Goal: Task Accomplishment & Management: Use online tool/utility

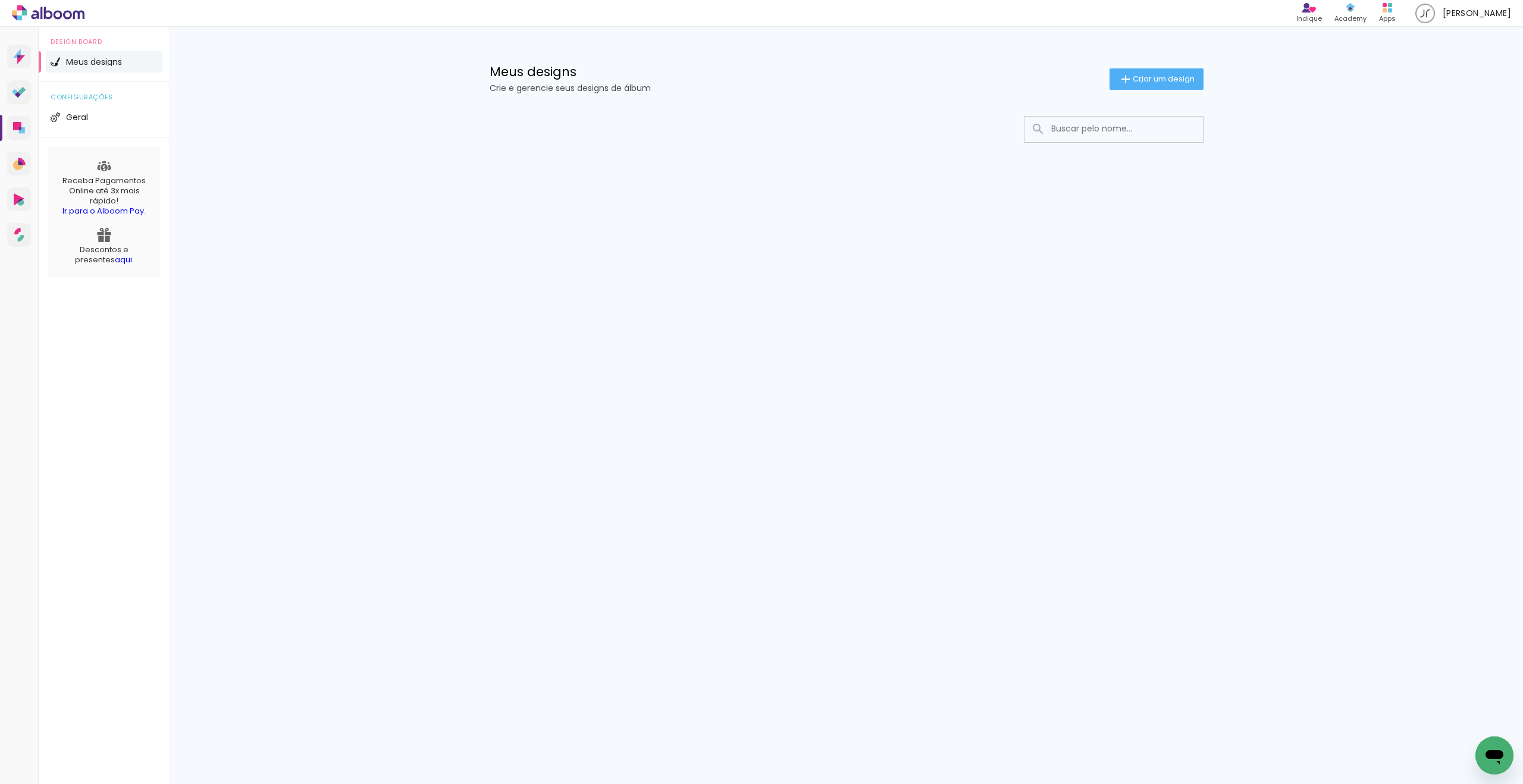
click at [1139, 81] on span "Criar um design" at bounding box center [1163, 78] width 62 height 8
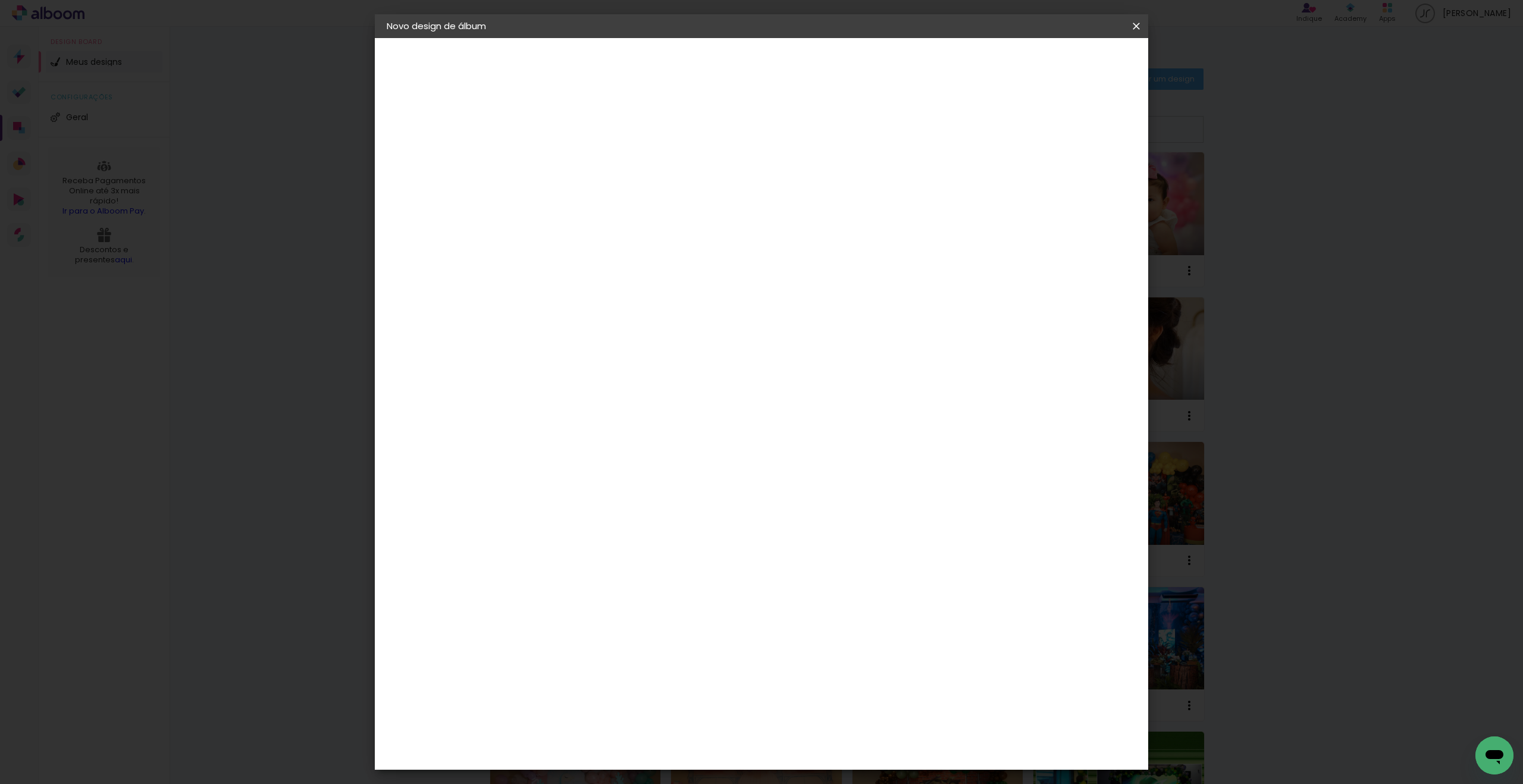
click at [581, 162] on input at bounding box center [581, 160] width 0 height 19
type input "T&F"
type paper-input "T&F"
click at [0, 0] on slot "Avançar" at bounding box center [0, 0] width 0 height 0
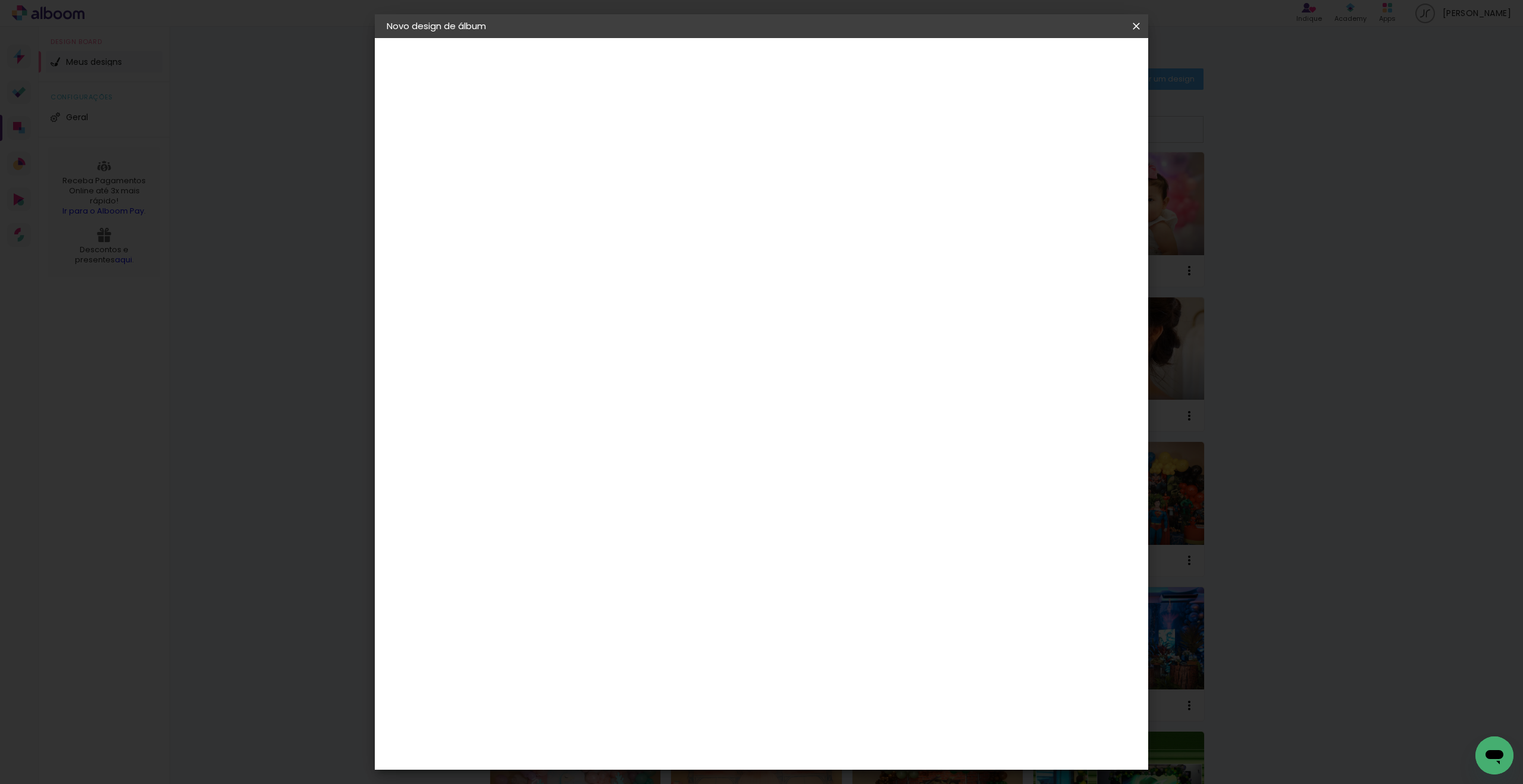
drag, startPoint x: 661, startPoint y: 499, endPoint x: 663, endPoint y: 486, distance: 13.2
click at [595, 575] on div "Foto 15" at bounding box center [584, 584] width 22 height 19
click at [0, 0] on slot "Avançar" at bounding box center [0, 0] width 0 height 0
click at [706, 685] on span "30 × 30 cm" at bounding box center [684, 697] width 44 height 25
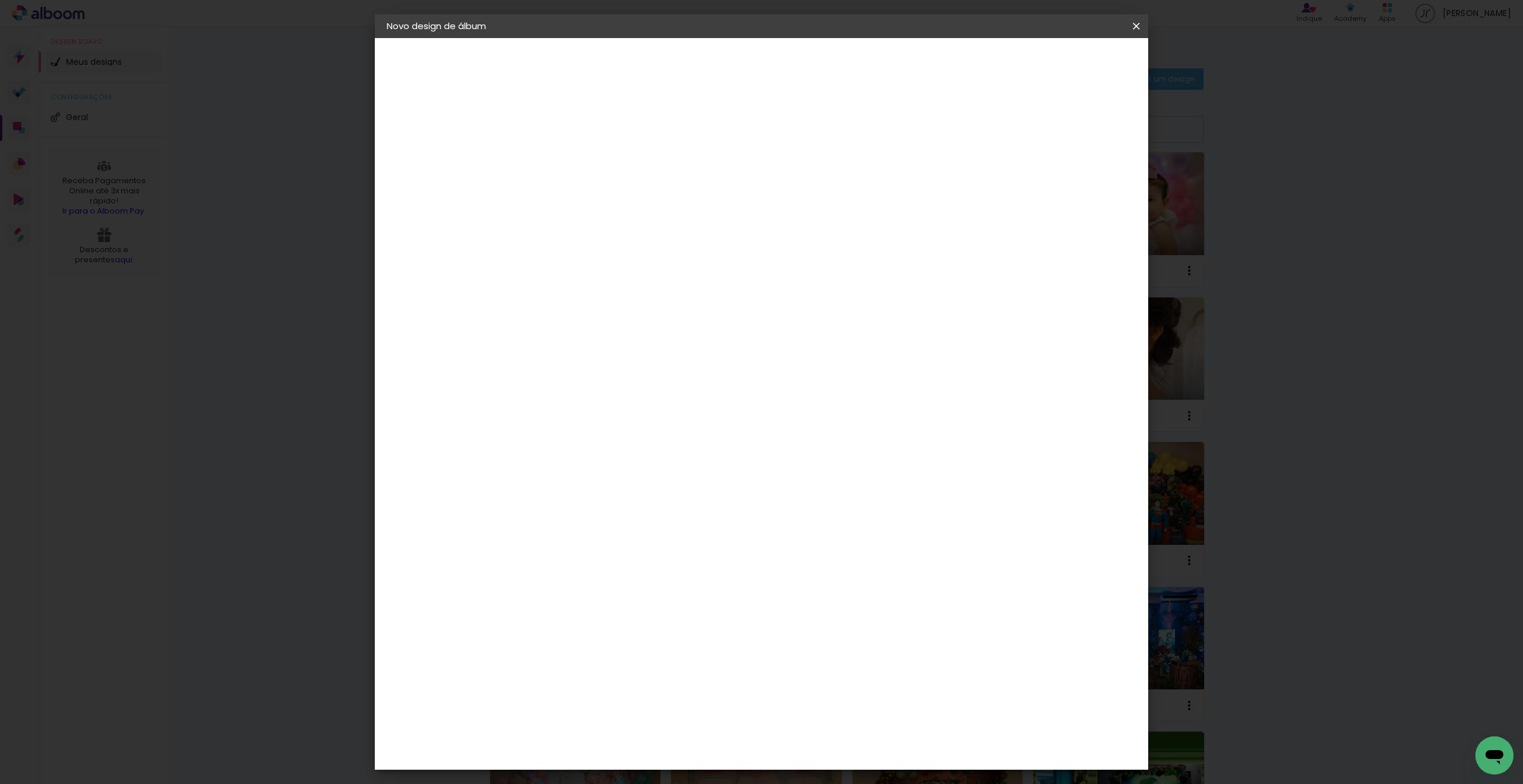
click at [0, 0] on slot "Avançar" at bounding box center [0, 0] width 0 height 0
click at [1071, 65] on span "Iniciar design" at bounding box center [1044, 63] width 54 height 8
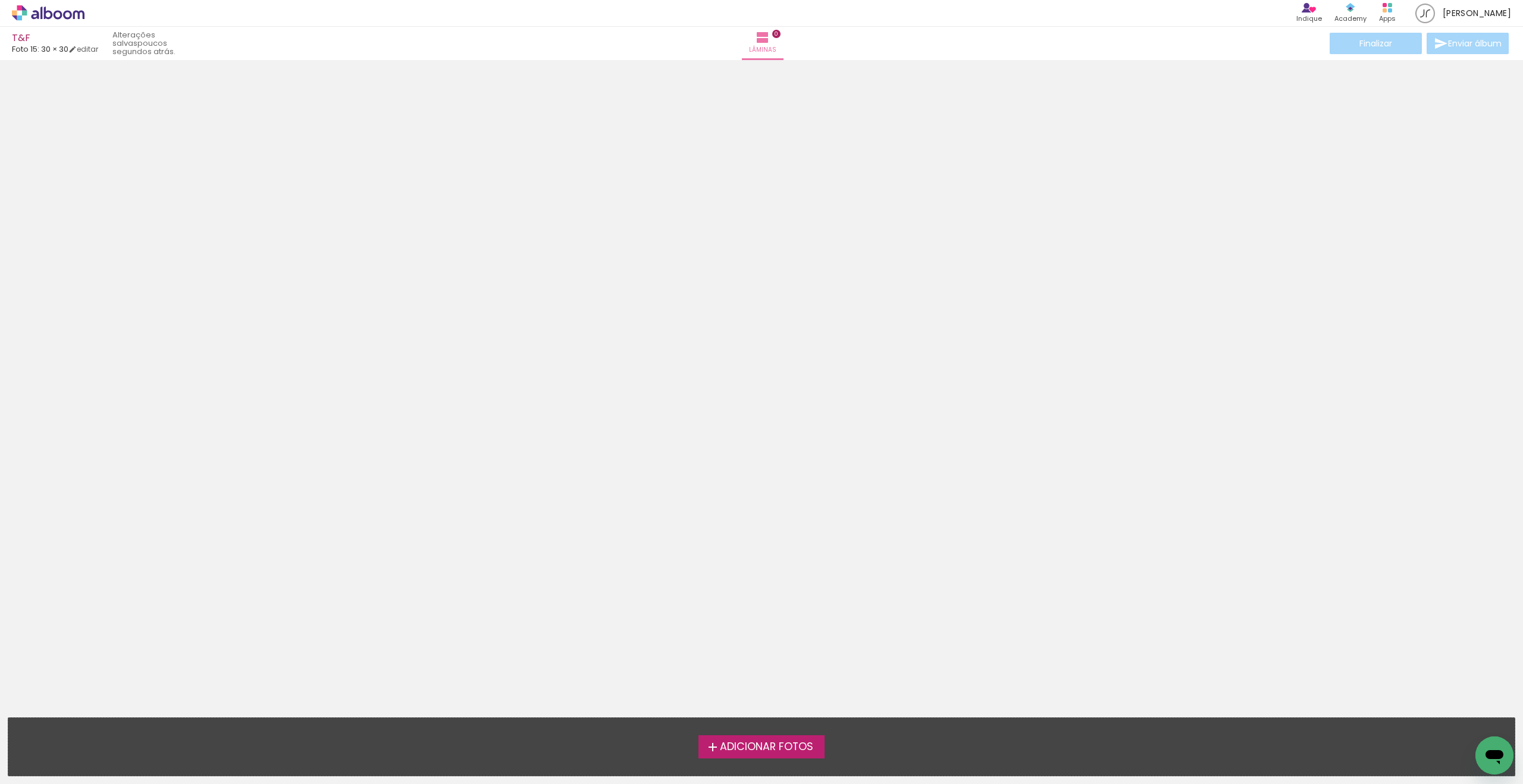
click at [798, 751] on span "Adicionar Fotos" at bounding box center [766, 747] width 93 height 11
click at [0, 0] on input "file" at bounding box center [0, 0] width 0 height 0
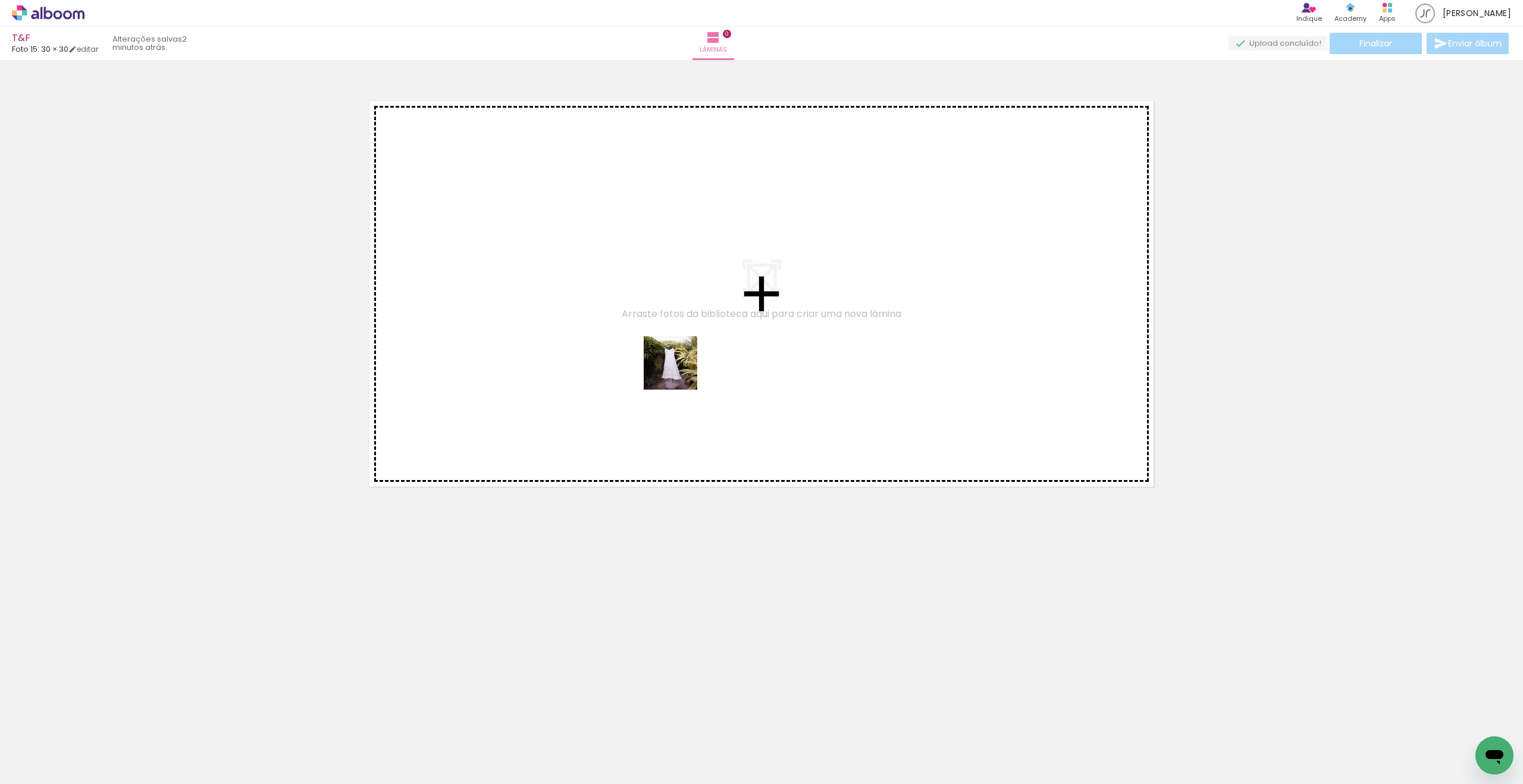
drag, startPoint x: 121, startPoint y: 733, endPoint x: 734, endPoint y: 337, distance: 729.8
click at [734, 337] on quentale-workspace at bounding box center [762, 392] width 1523 height 784
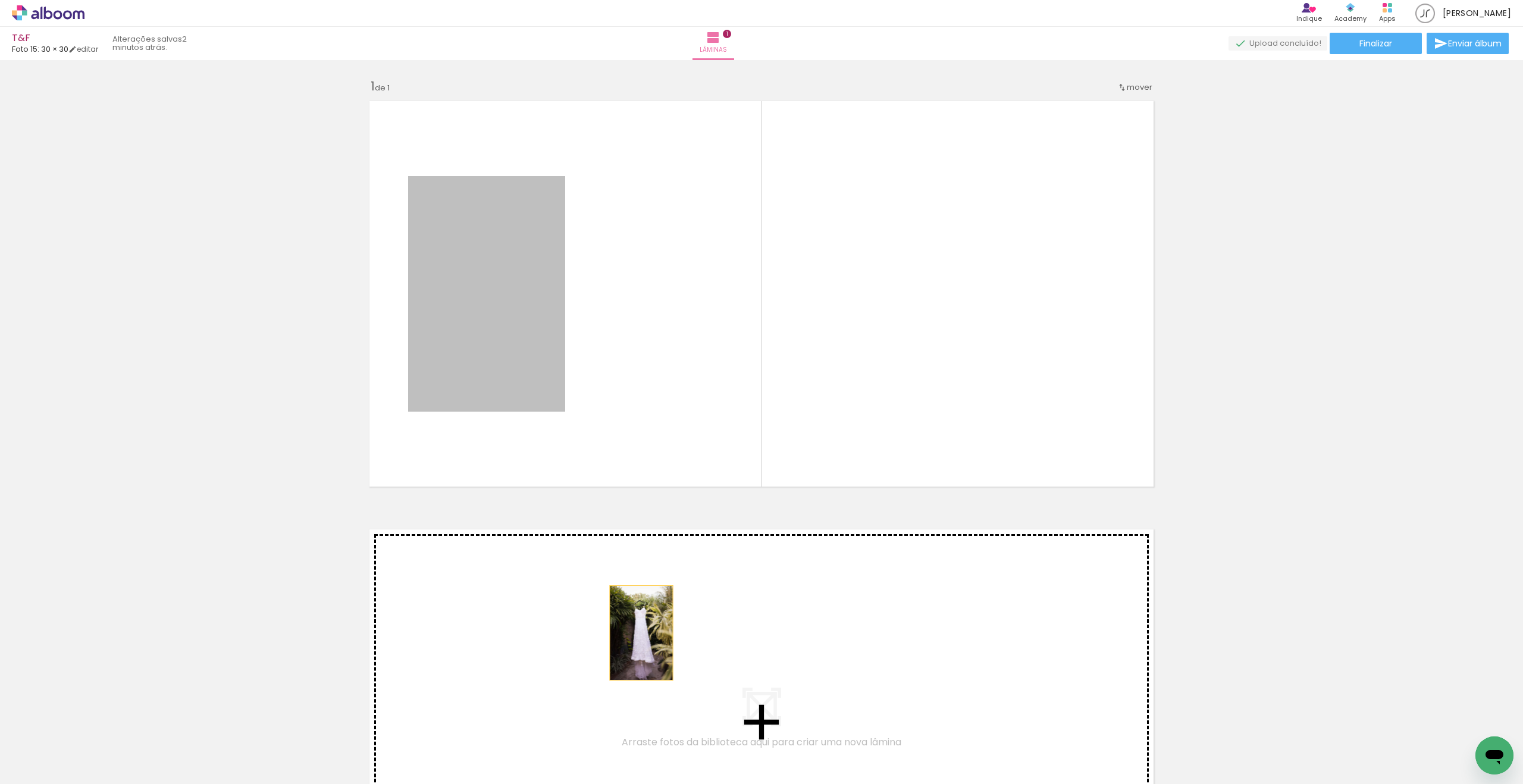
drag, startPoint x: 504, startPoint y: 335, endPoint x: 641, endPoint y: 633, distance: 328.0
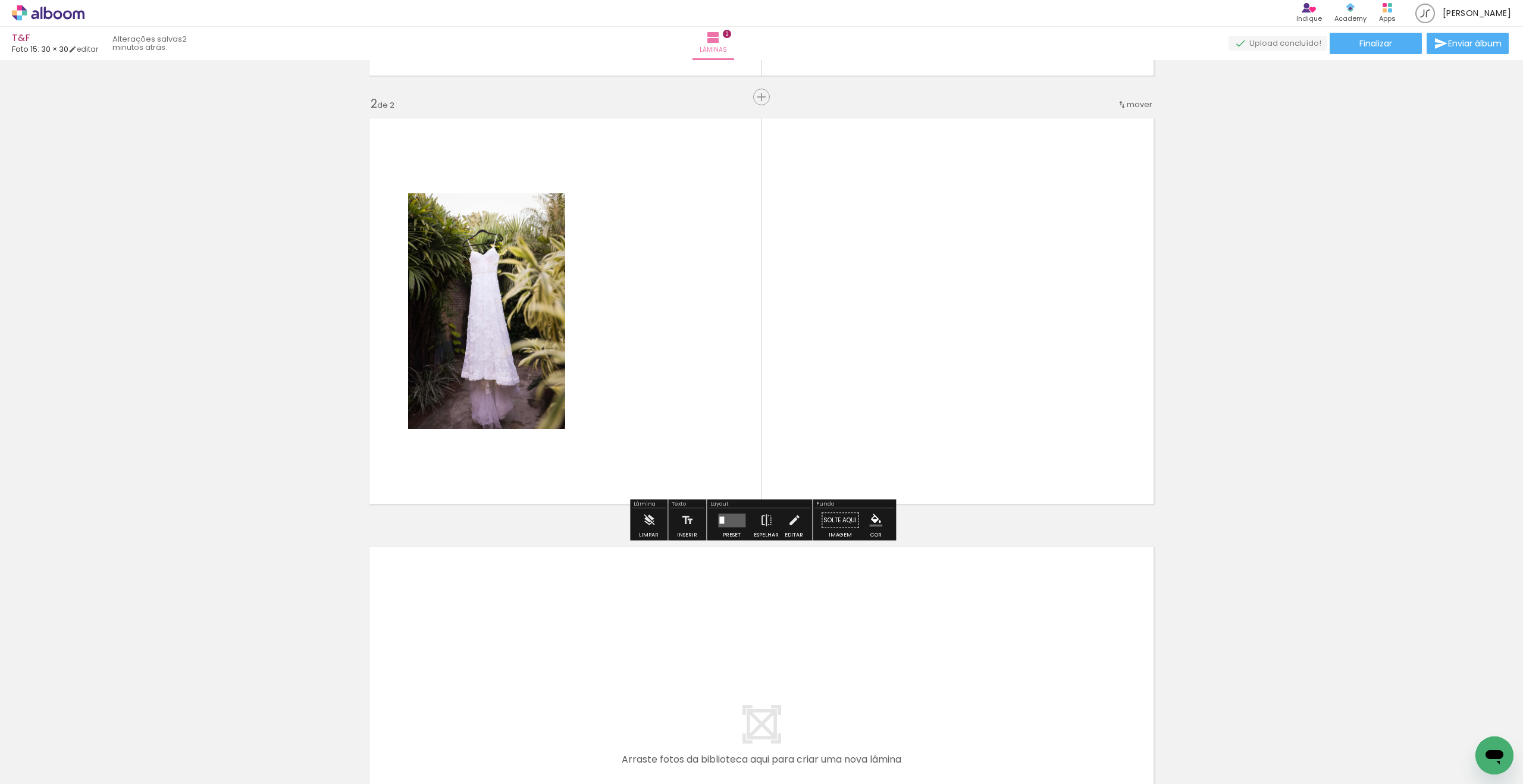
scroll to position [412, 0]
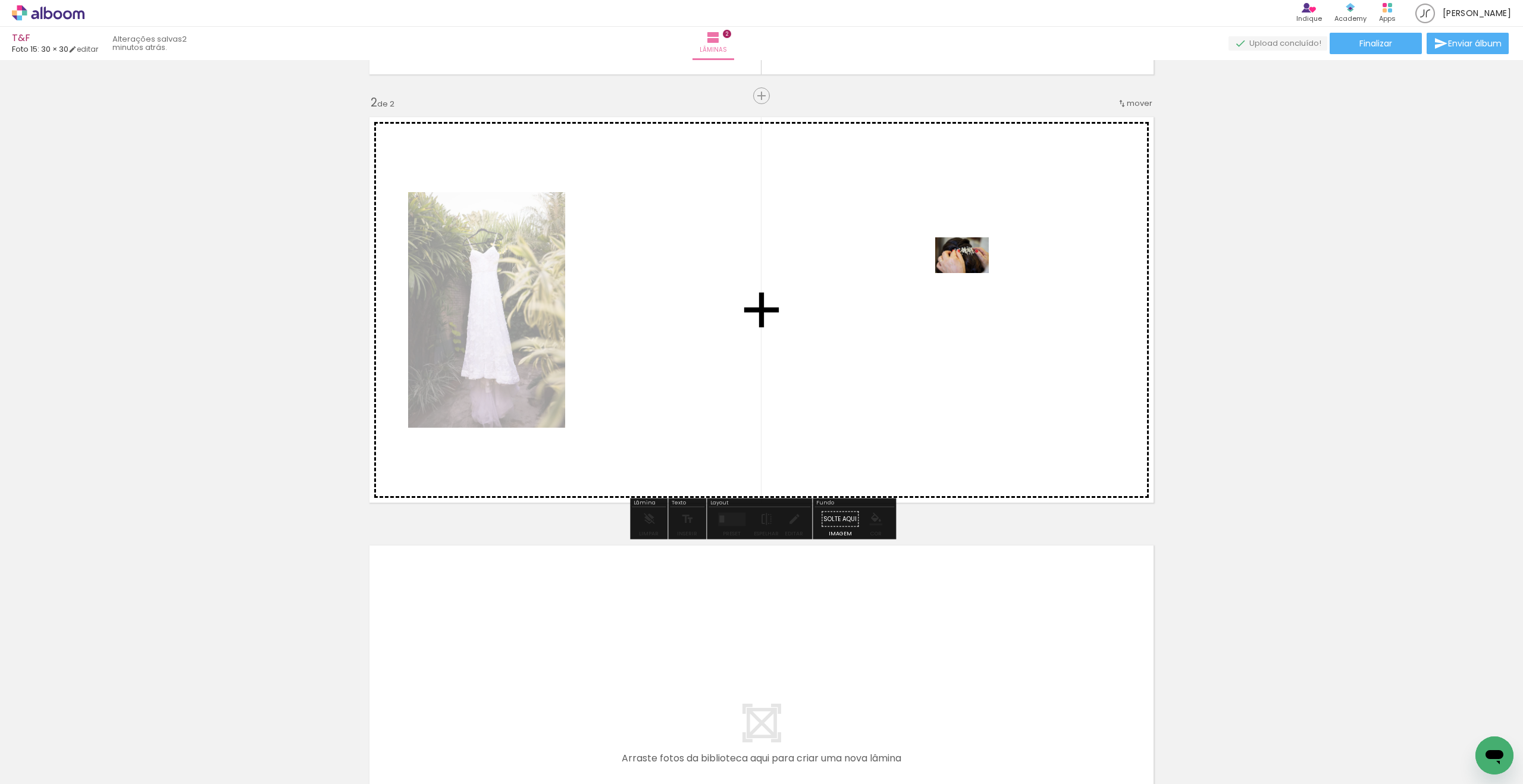
click at [970, 274] on quentale-workspace at bounding box center [762, 392] width 1523 height 784
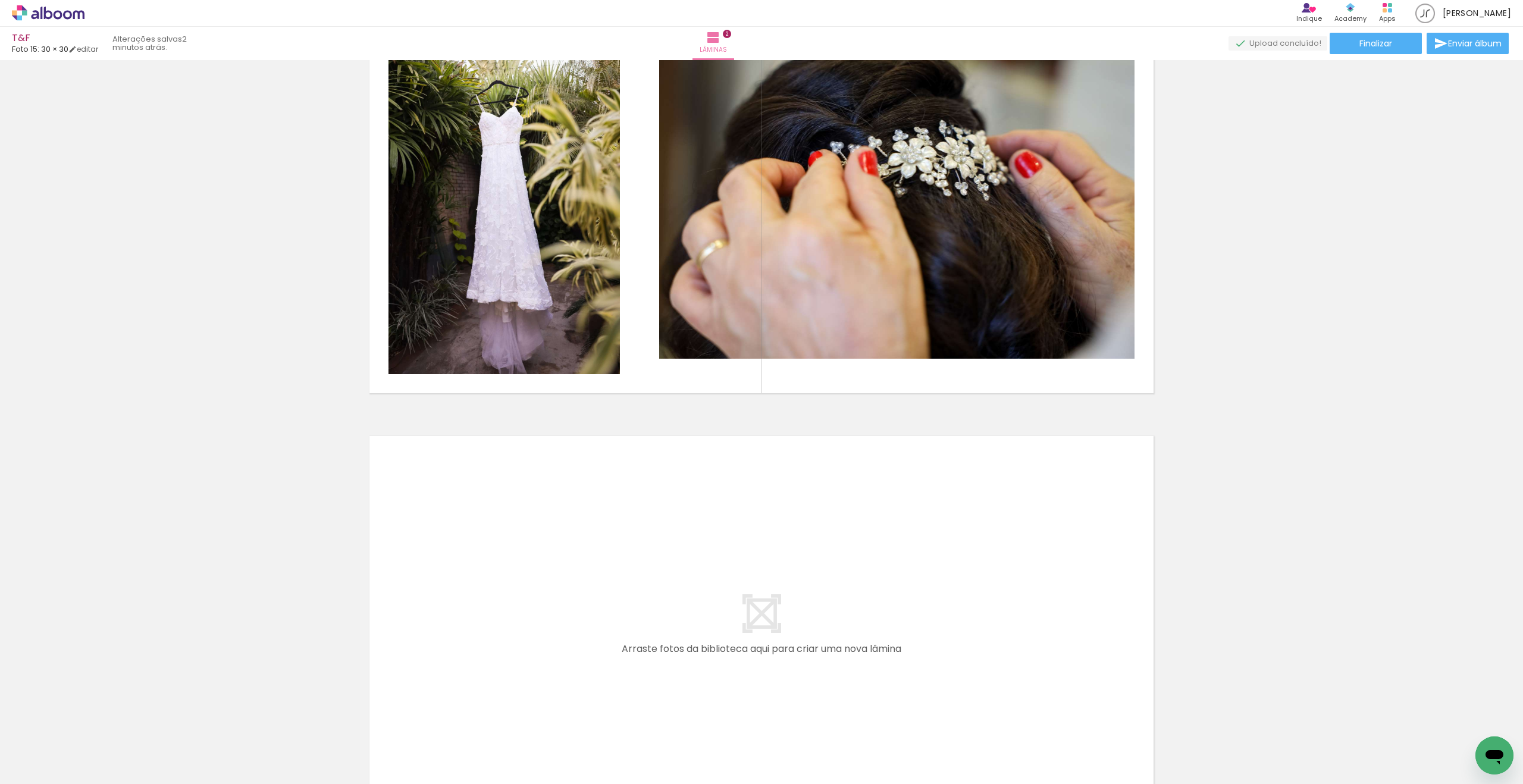
scroll to position [523, 0]
drag, startPoint x: 267, startPoint y: 719, endPoint x: 465, endPoint y: 620, distance: 221.4
click at [465, 620] on quentale-workspace at bounding box center [762, 392] width 1523 height 784
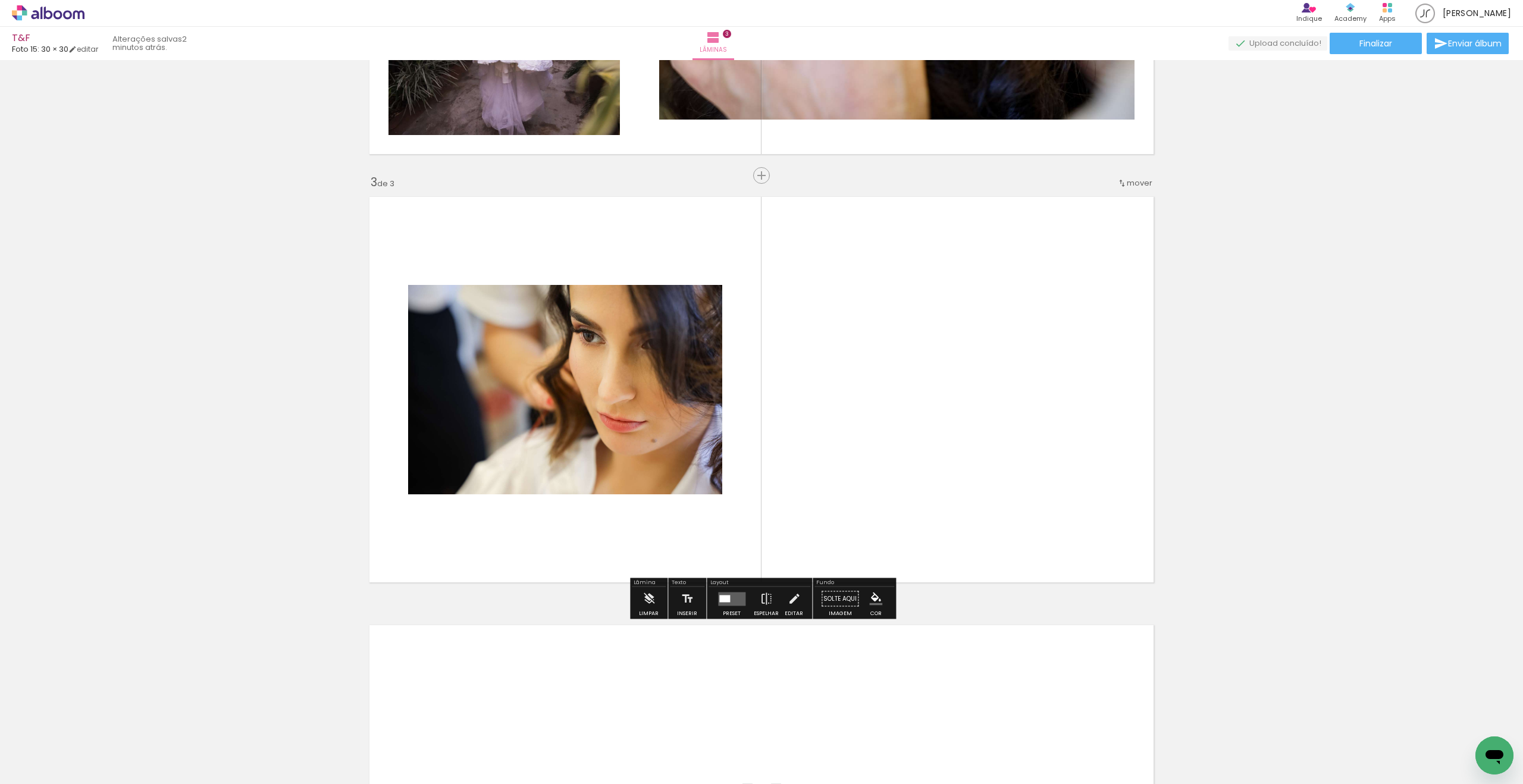
scroll to position [765, 0]
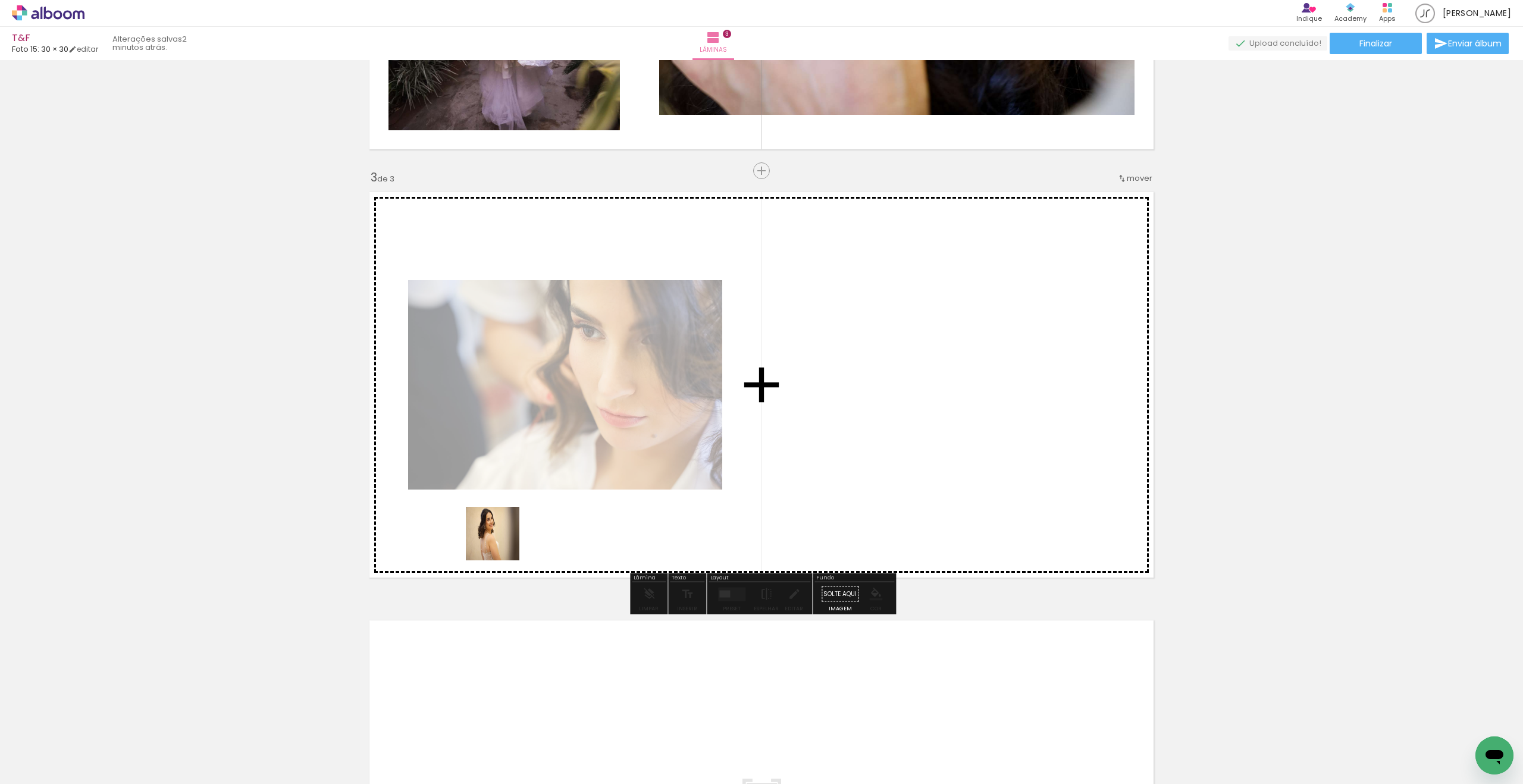
drag, startPoint x: 339, startPoint y: 714, endPoint x: 505, endPoint y: 539, distance: 241.2
click at [509, 535] on quentale-workspace at bounding box center [762, 392] width 1523 height 784
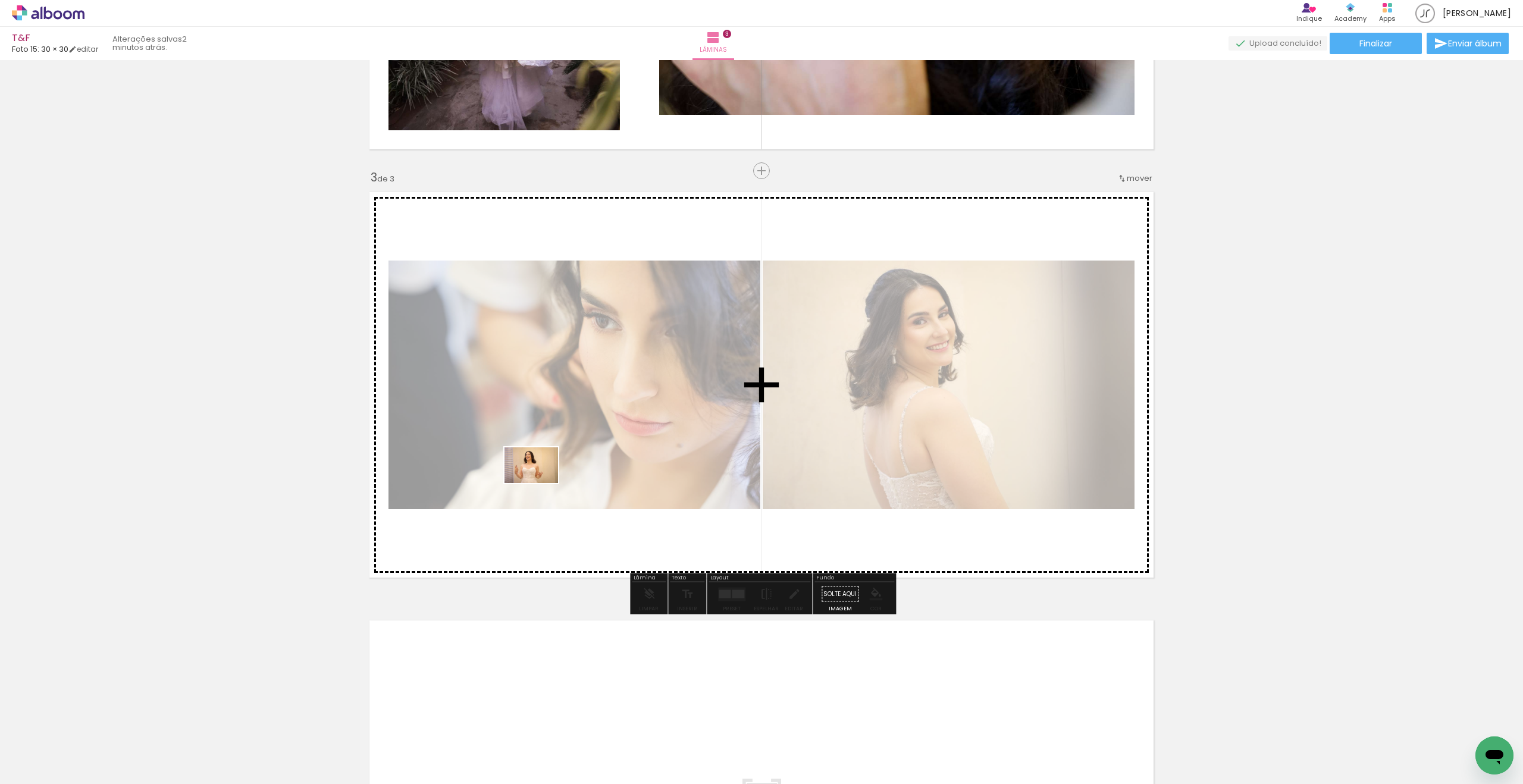
drag, startPoint x: 401, startPoint y: 730, endPoint x: 540, endPoint y: 483, distance: 283.4
click at [540, 483] on quentale-workspace at bounding box center [762, 392] width 1523 height 784
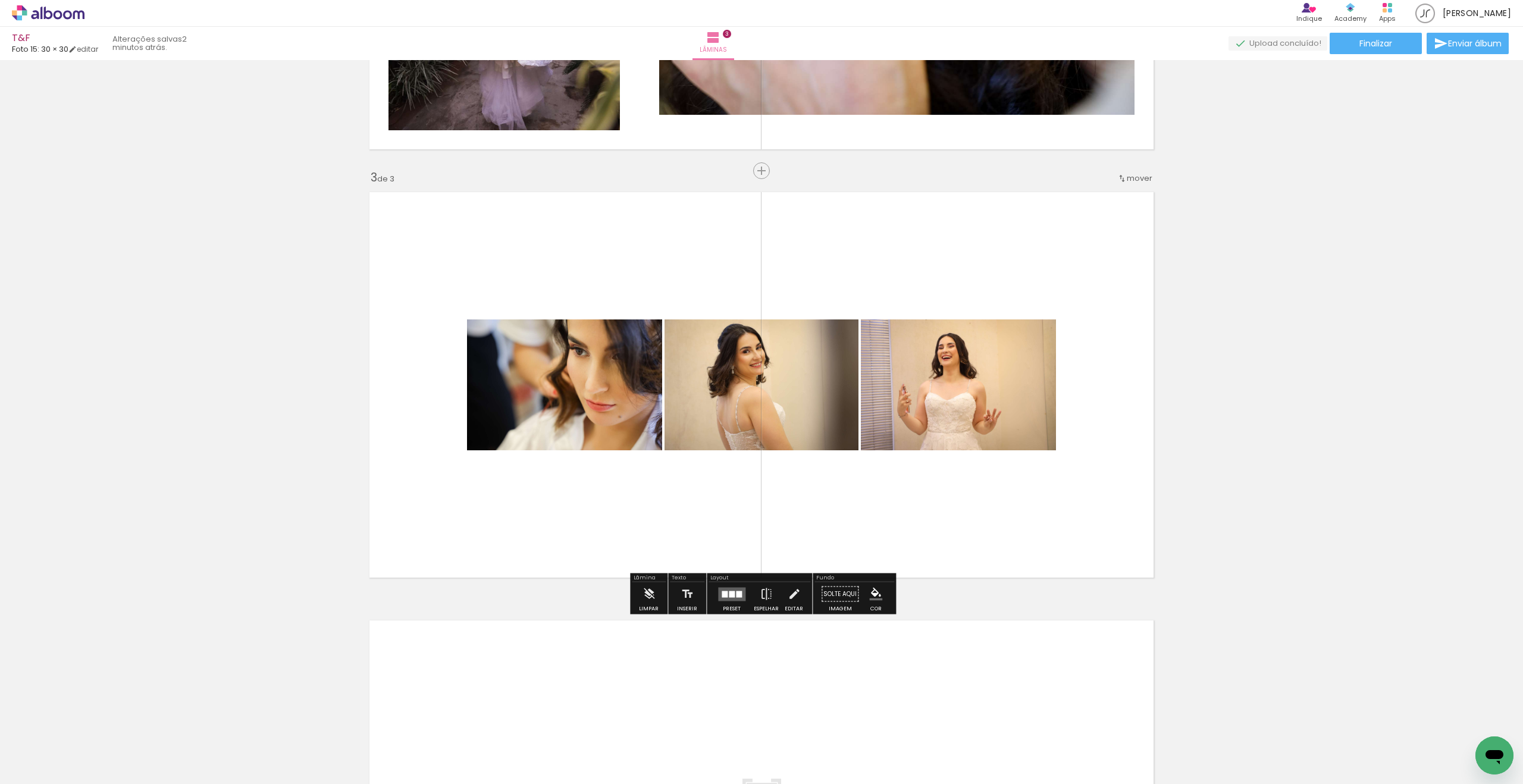
drag, startPoint x: 729, startPoint y: 593, endPoint x: 717, endPoint y: 586, distance: 13.9
click at [730, 593] on div at bounding box center [732, 594] width 6 height 7
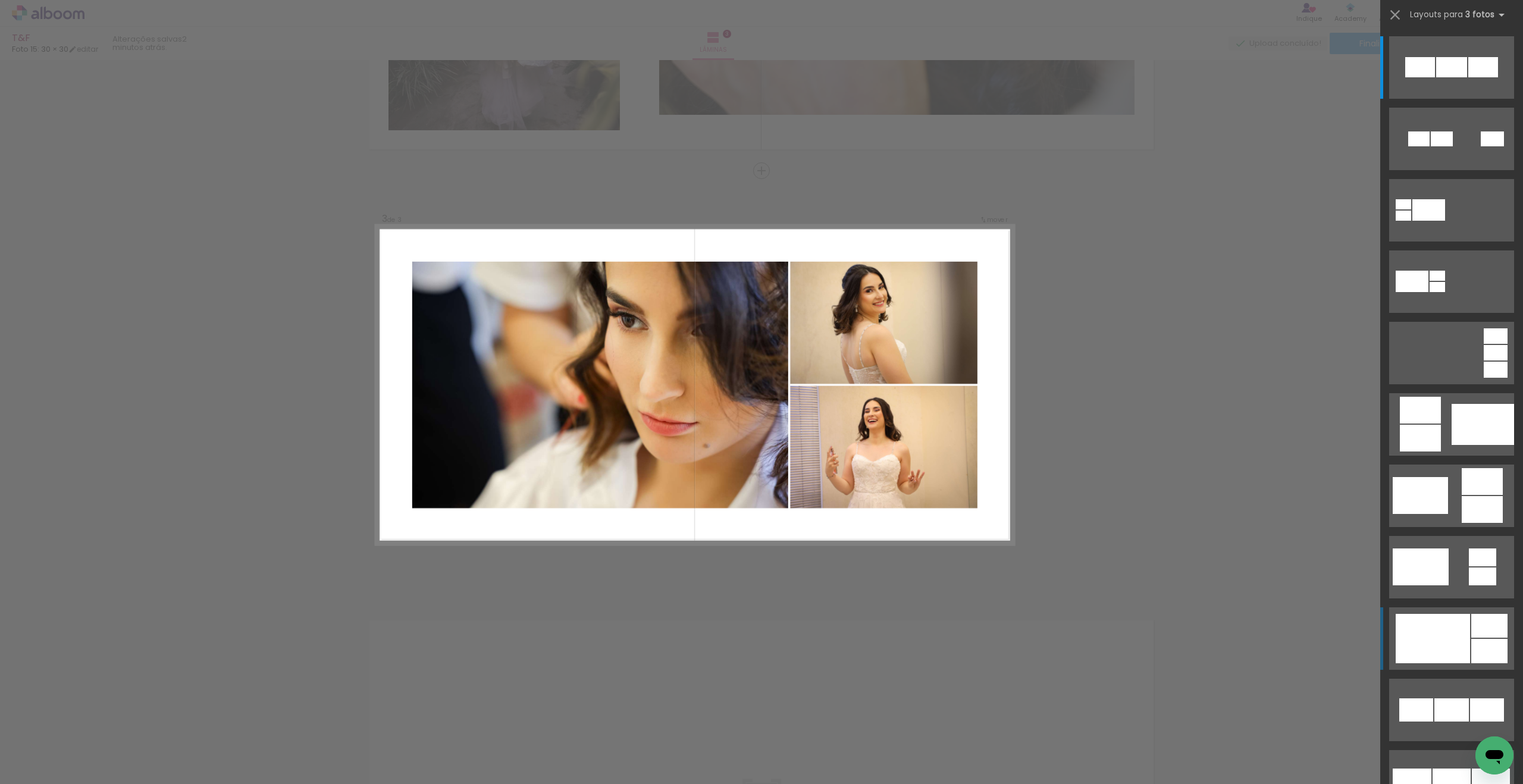
click at [1452, 147] on div at bounding box center [1442, 139] width 22 height 15
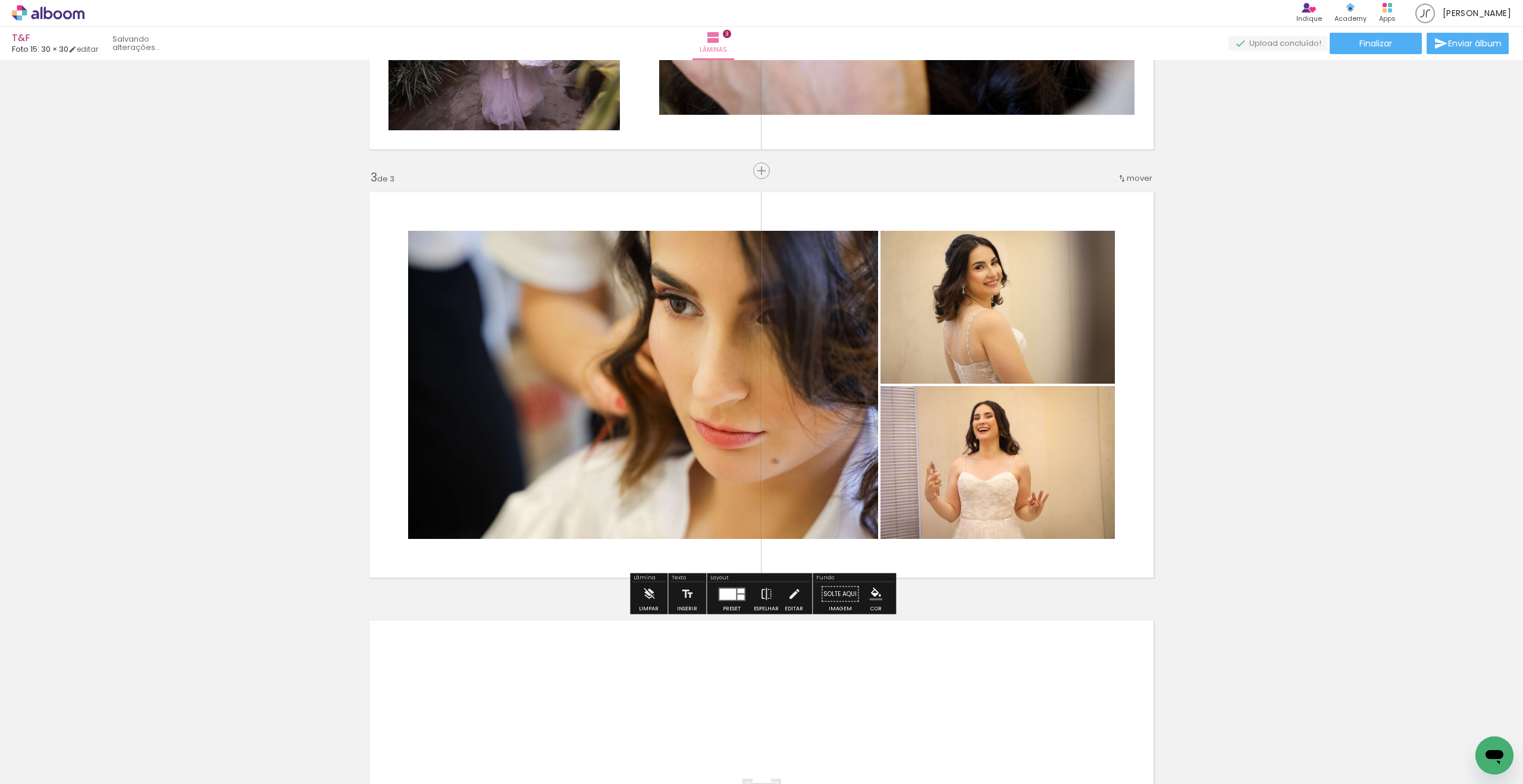
scroll to position [1, 0]
click at [765, 594] on iron-icon at bounding box center [766, 594] width 13 height 24
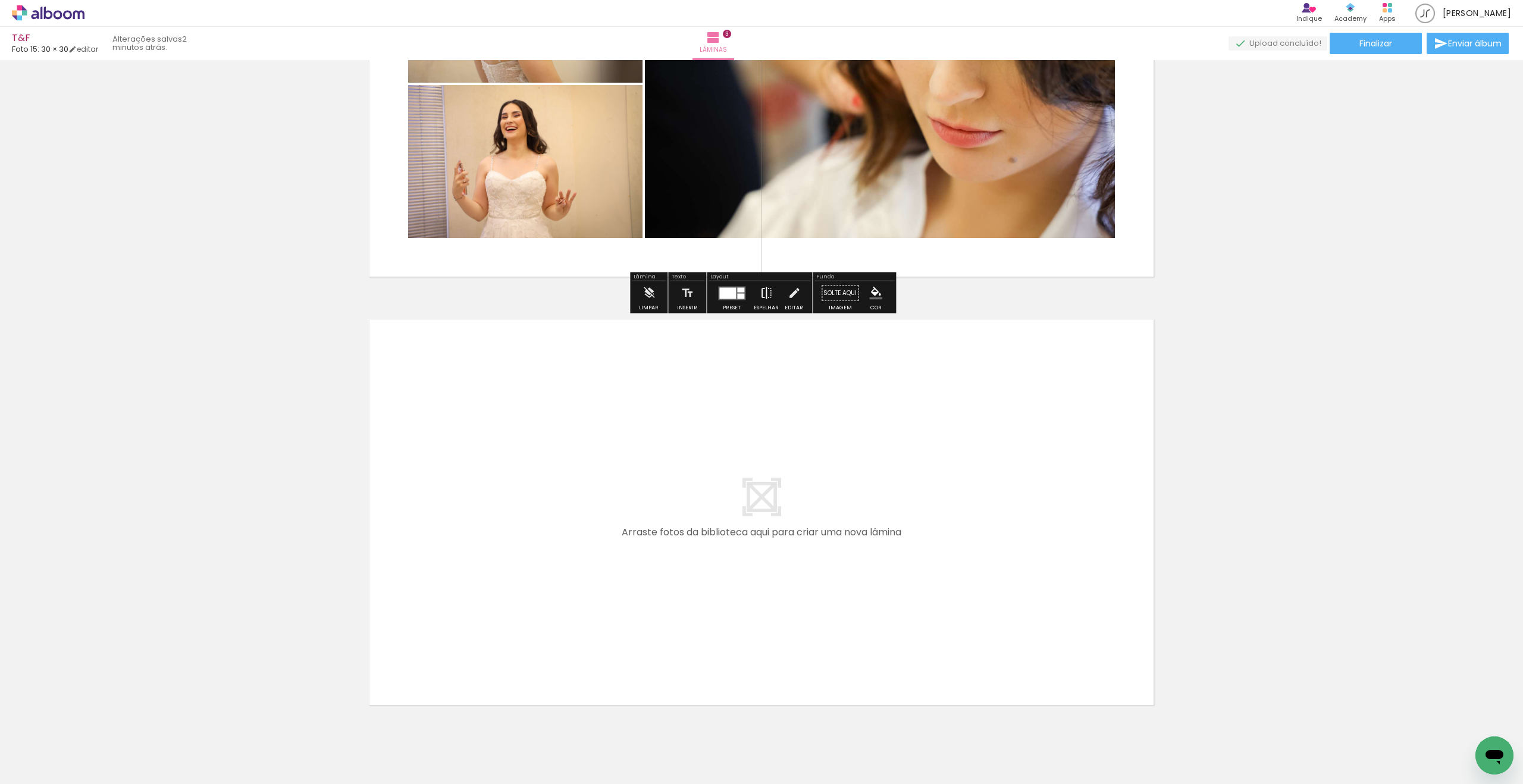
scroll to position [1110, 0]
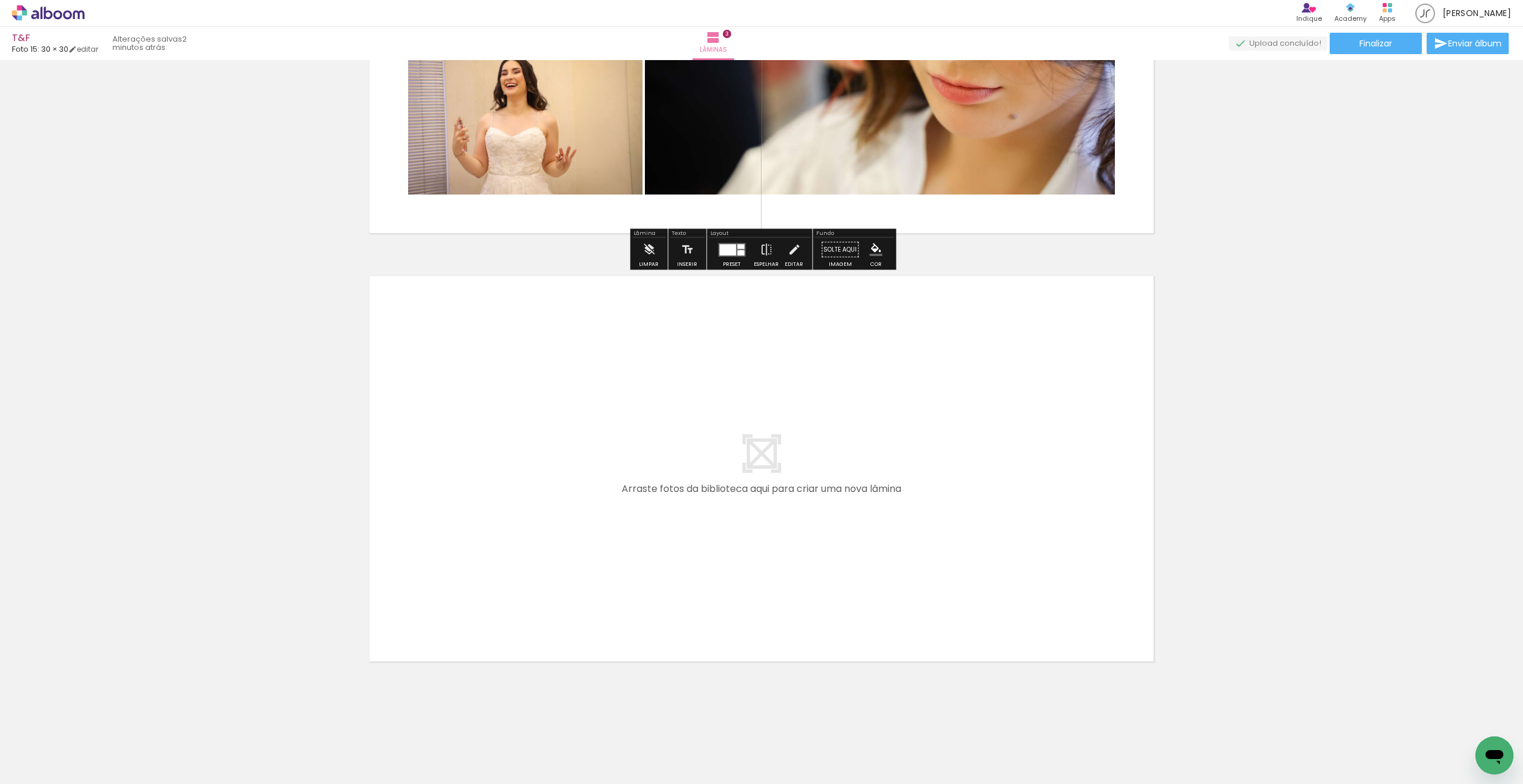
click at [33, 747] on input "Todas as fotos" at bounding box center [33, 748] width 45 height 10
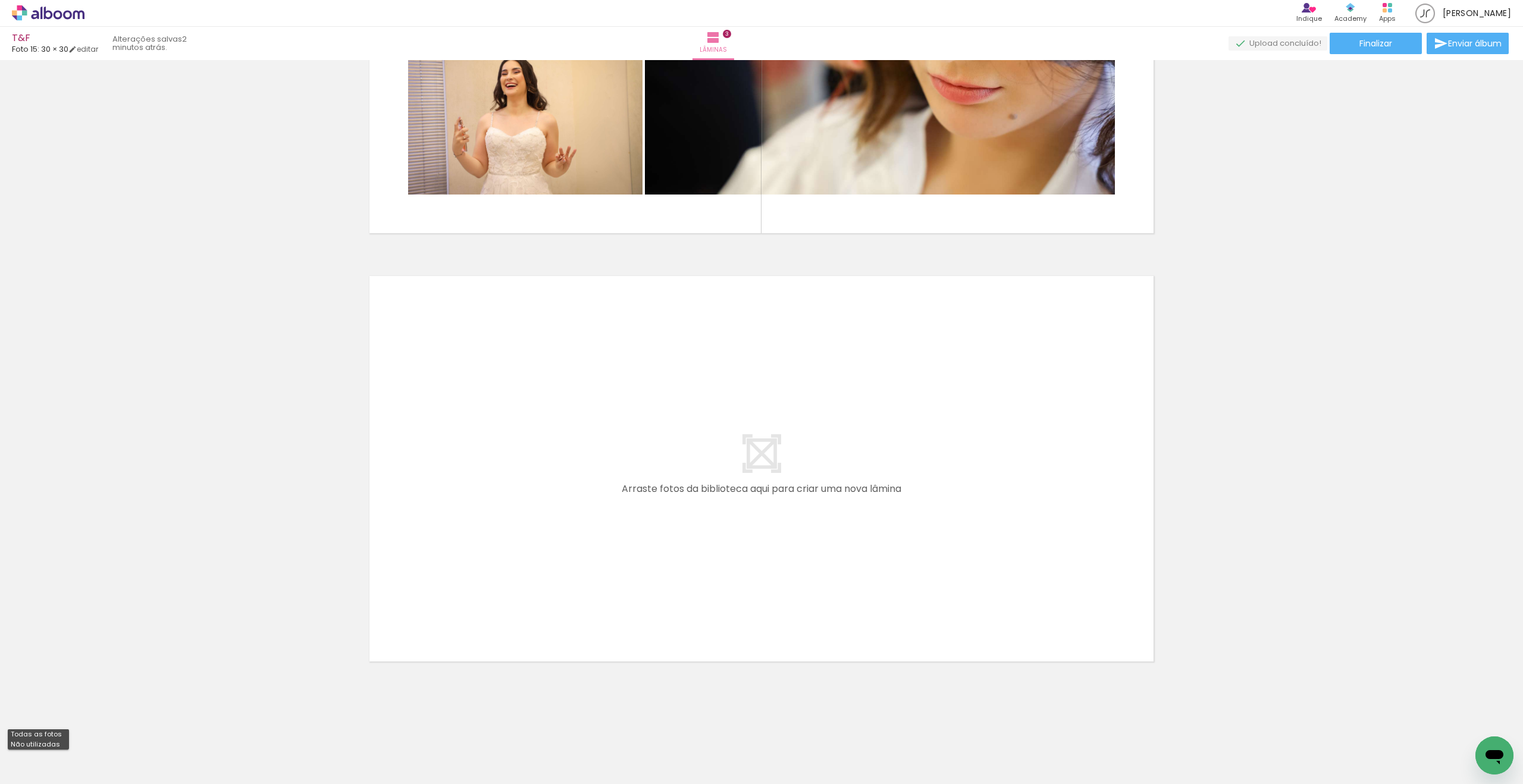
click at [0, 0] on slot "Não utilizadas" at bounding box center [0, 0] width 0 height 0
type input "Não utilizadas"
drag, startPoint x: 133, startPoint y: 746, endPoint x: 574, endPoint y: 578, distance: 471.9
click at [574, 578] on quentale-workspace at bounding box center [762, 392] width 1523 height 784
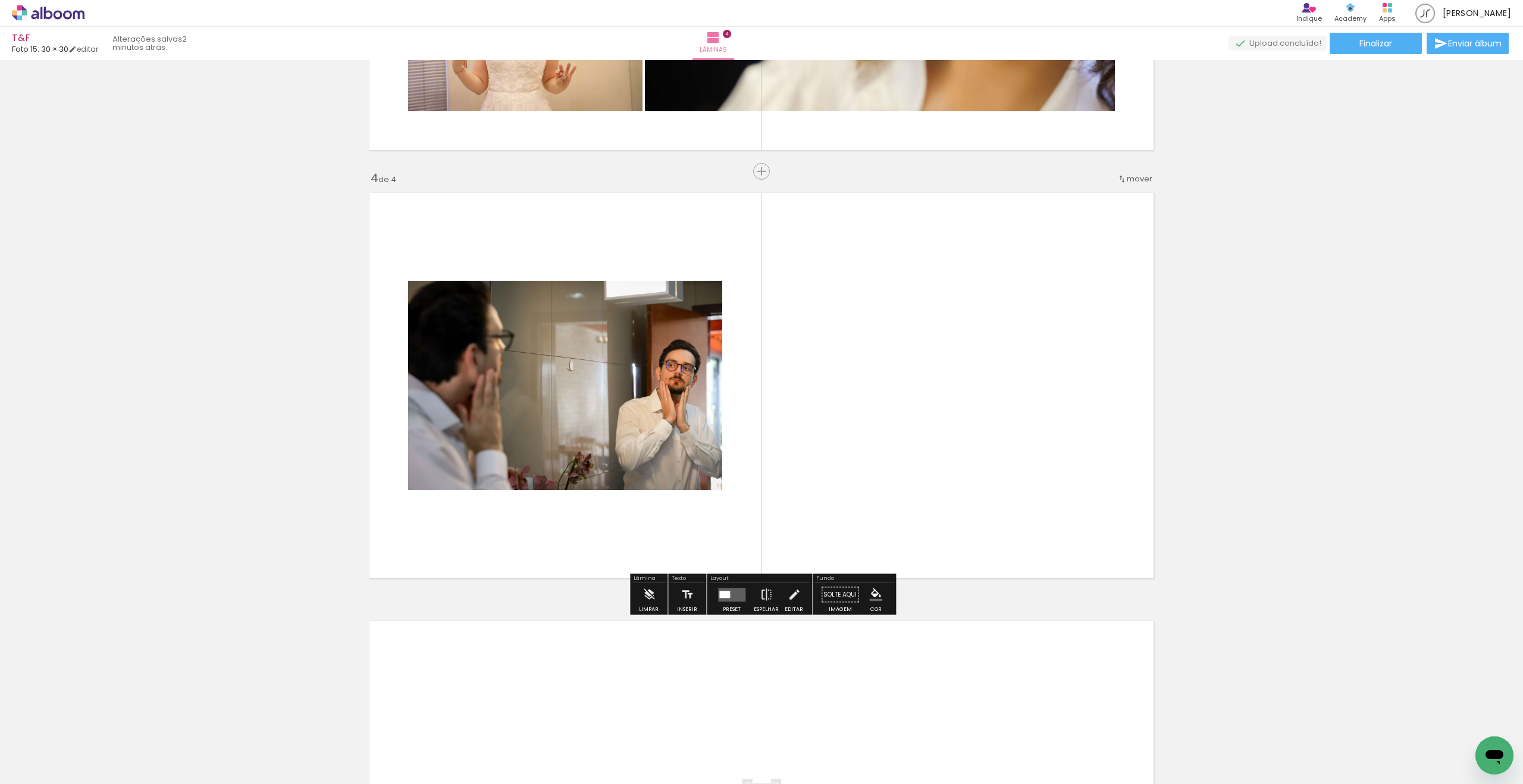
scroll to position [1194, 0]
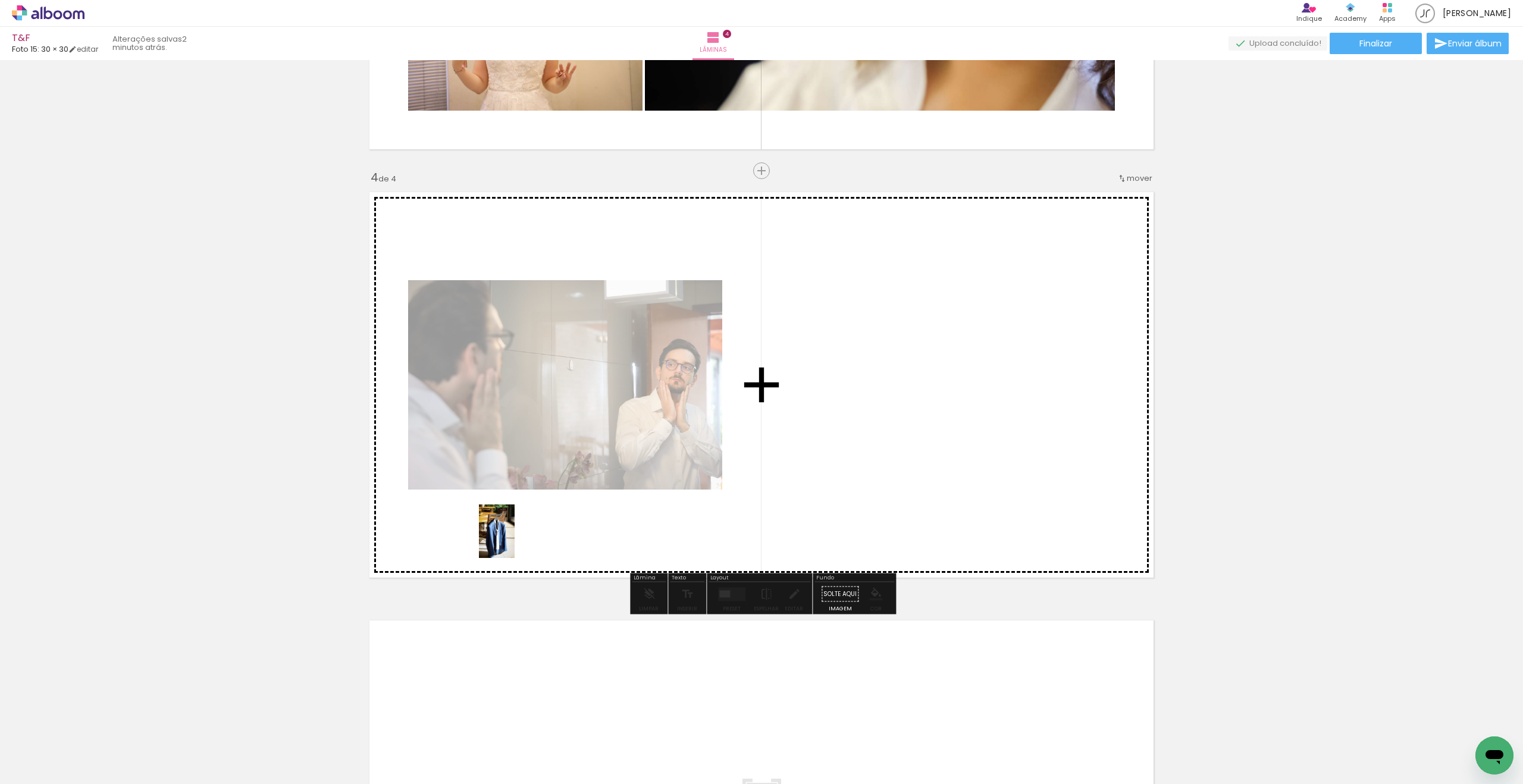
drag, startPoint x: 200, startPoint y: 687, endPoint x: 646, endPoint y: 517, distance: 477.3
click at [646, 517] on quentale-workspace at bounding box center [762, 392] width 1523 height 784
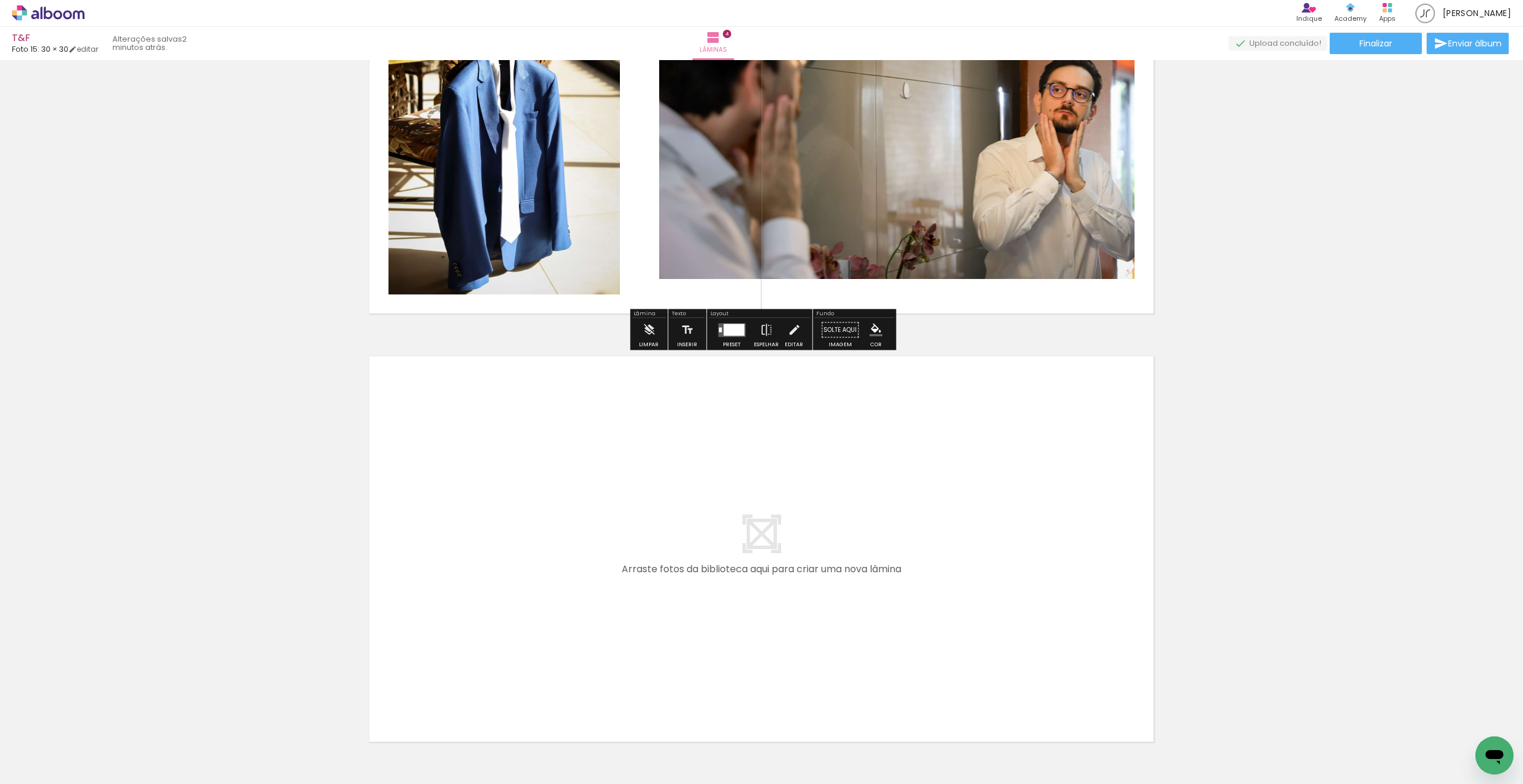
scroll to position [1465, 0]
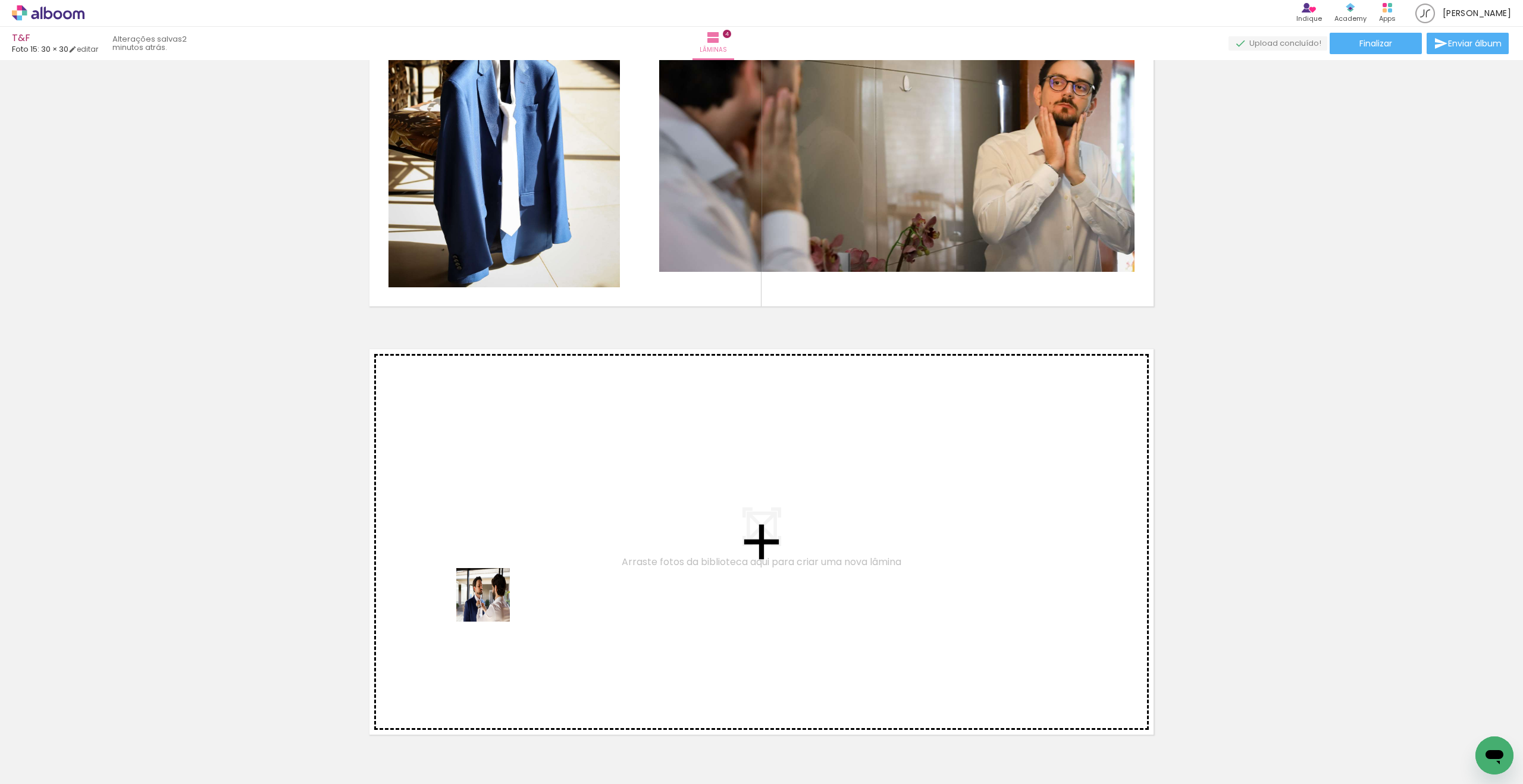
drag, startPoint x: 247, startPoint y: 685, endPoint x: 520, endPoint y: 596, distance: 287.1
click at [520, 596] on quentale-workspace at bounding box center [762, 392] width 1523 height 784
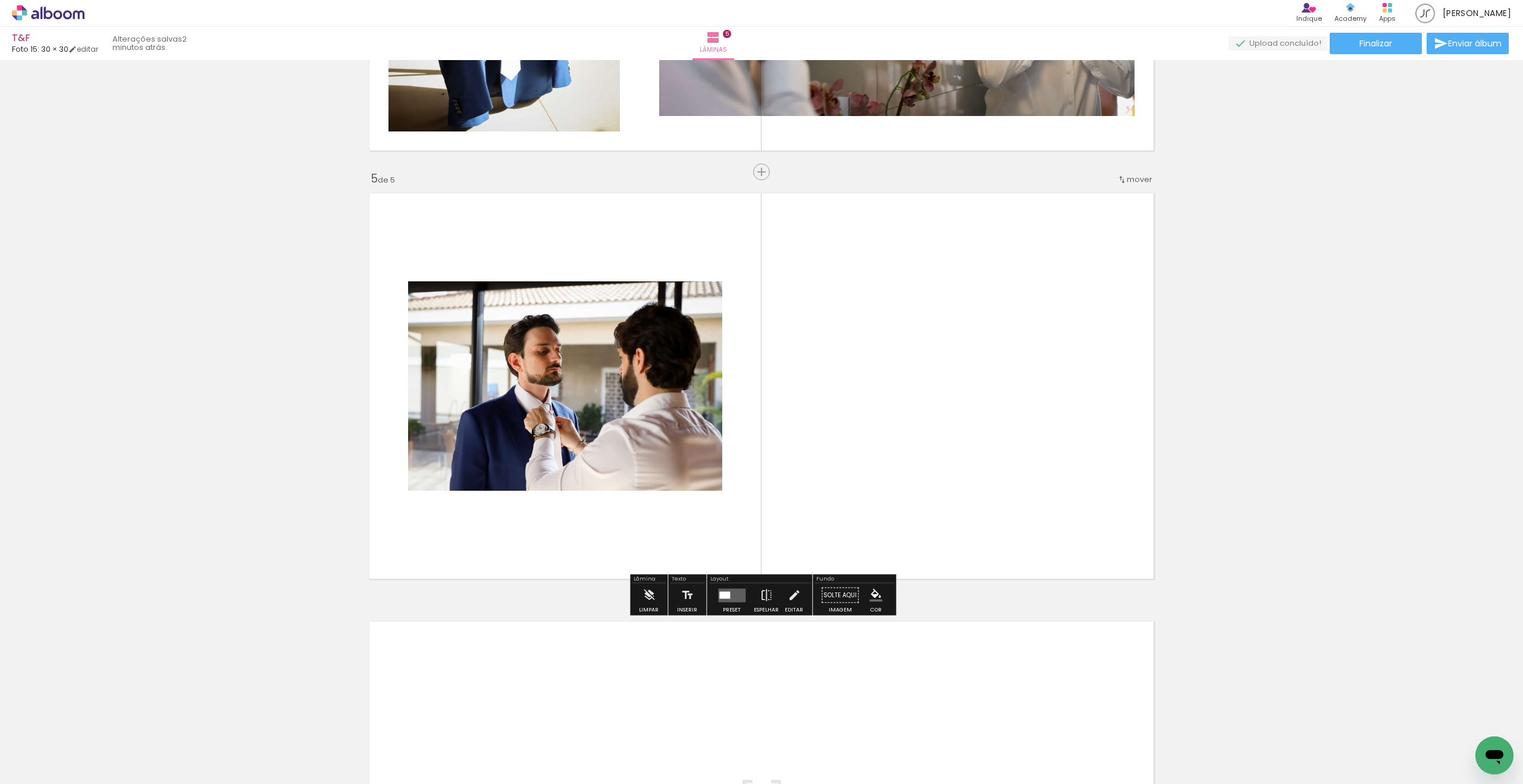
scroll to position [1622, 0]
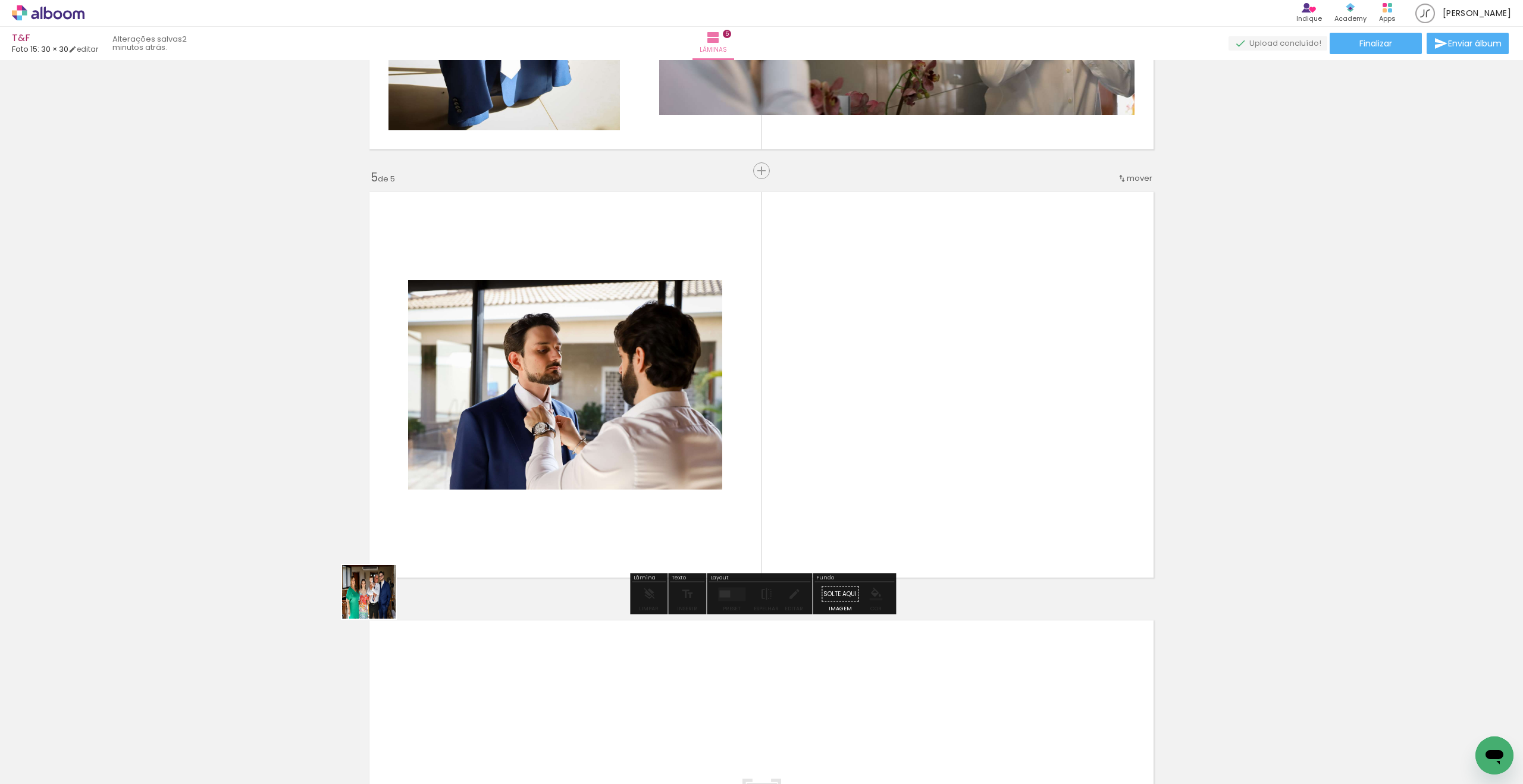
drag, startPoint x: 378, startPoint y: 601, endPoint x: 527, endPoint y: 524, distance: 167.7
click at [528, 522] on quentale-workspace at bounding box center [762, 392] width 1523 height 784
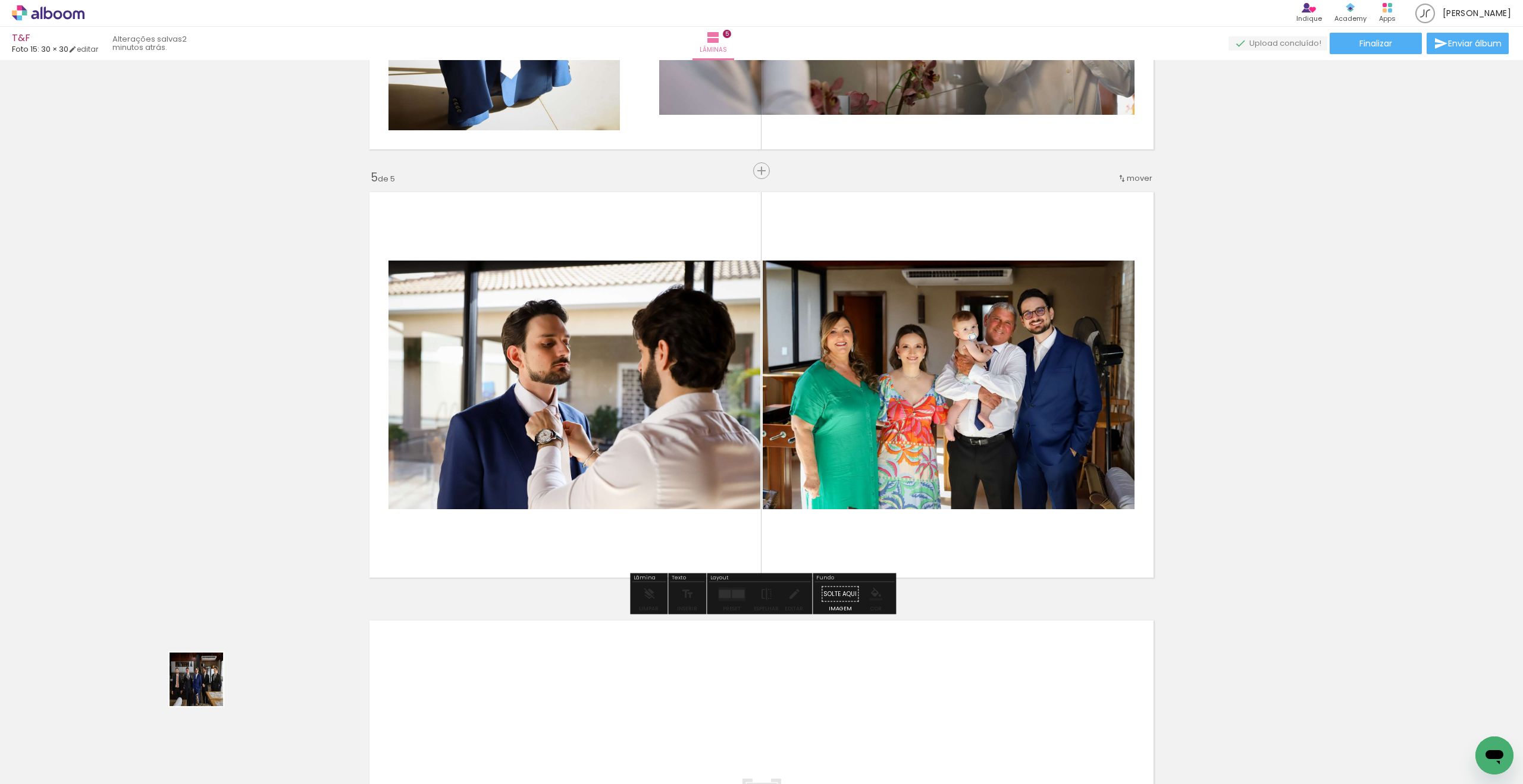
drag, startPoint x: 205, startPoint y: 688, endPoint x: 669, endPoint y: 484, distance: 506.9
click at [668, 484] on quentale-workspace at bounding box center [762, 392] width 1523 height 784
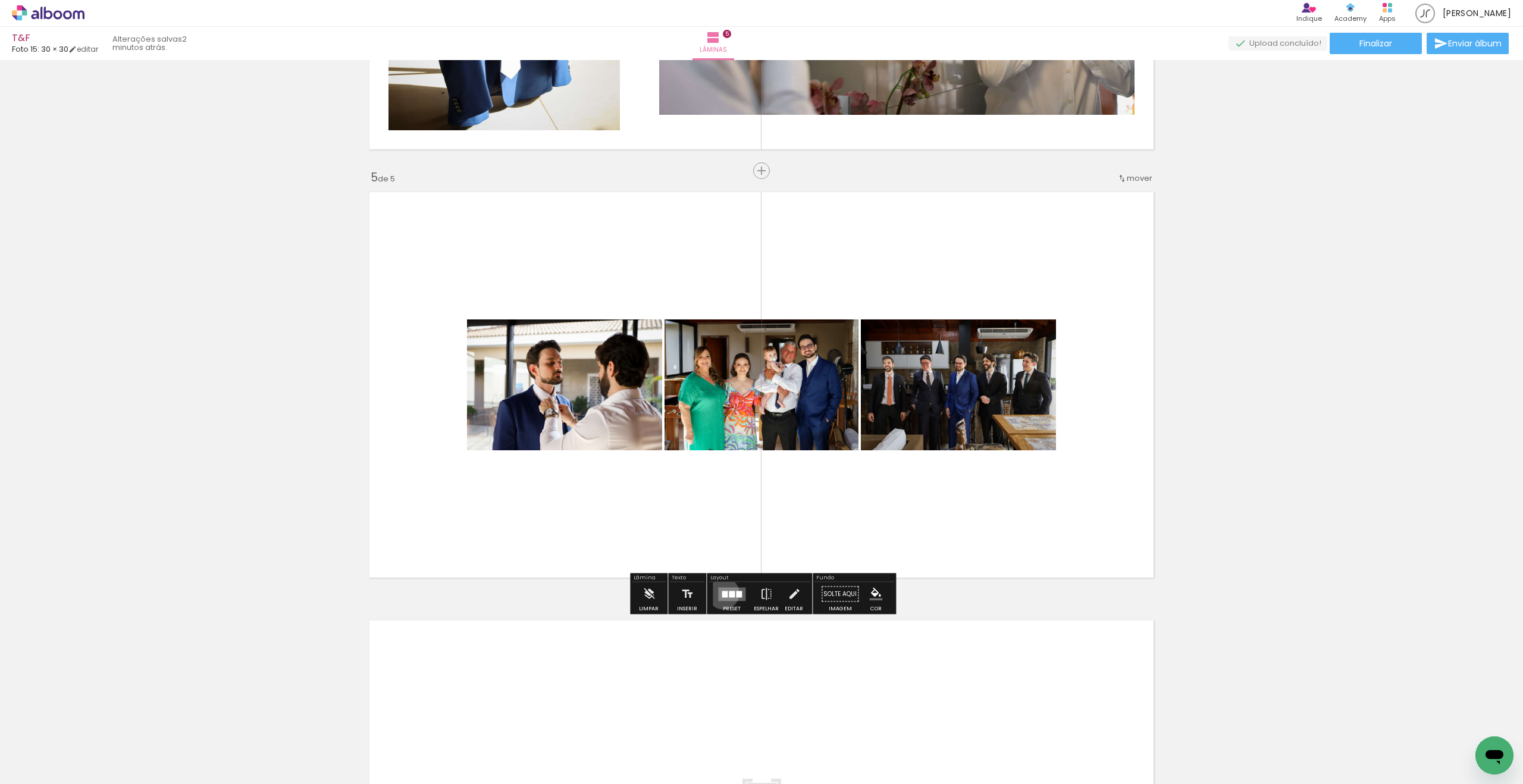
click at [721, 593] on div at bounding box center [724, 594] width 6 height 7
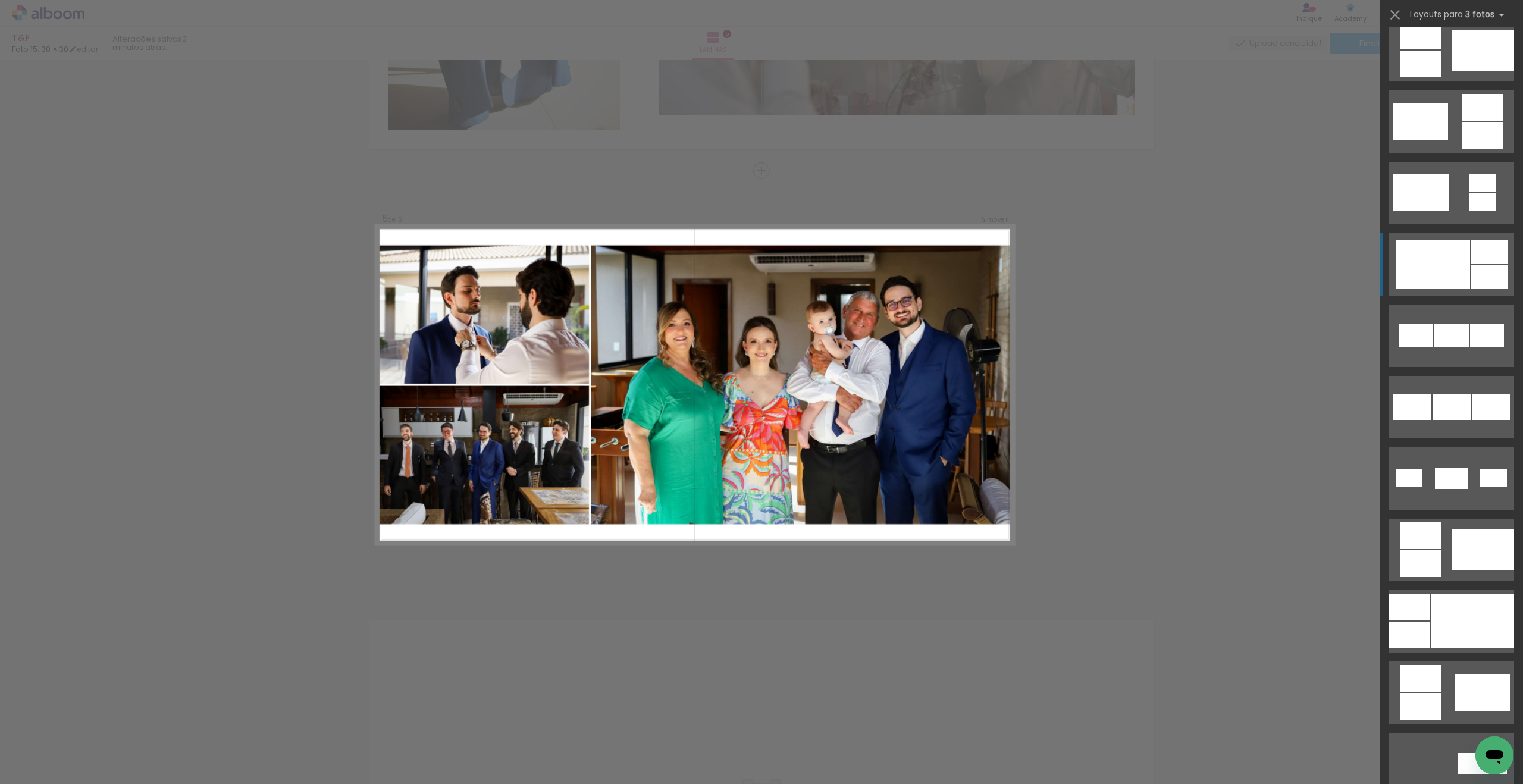
scroll to position [371, 0]
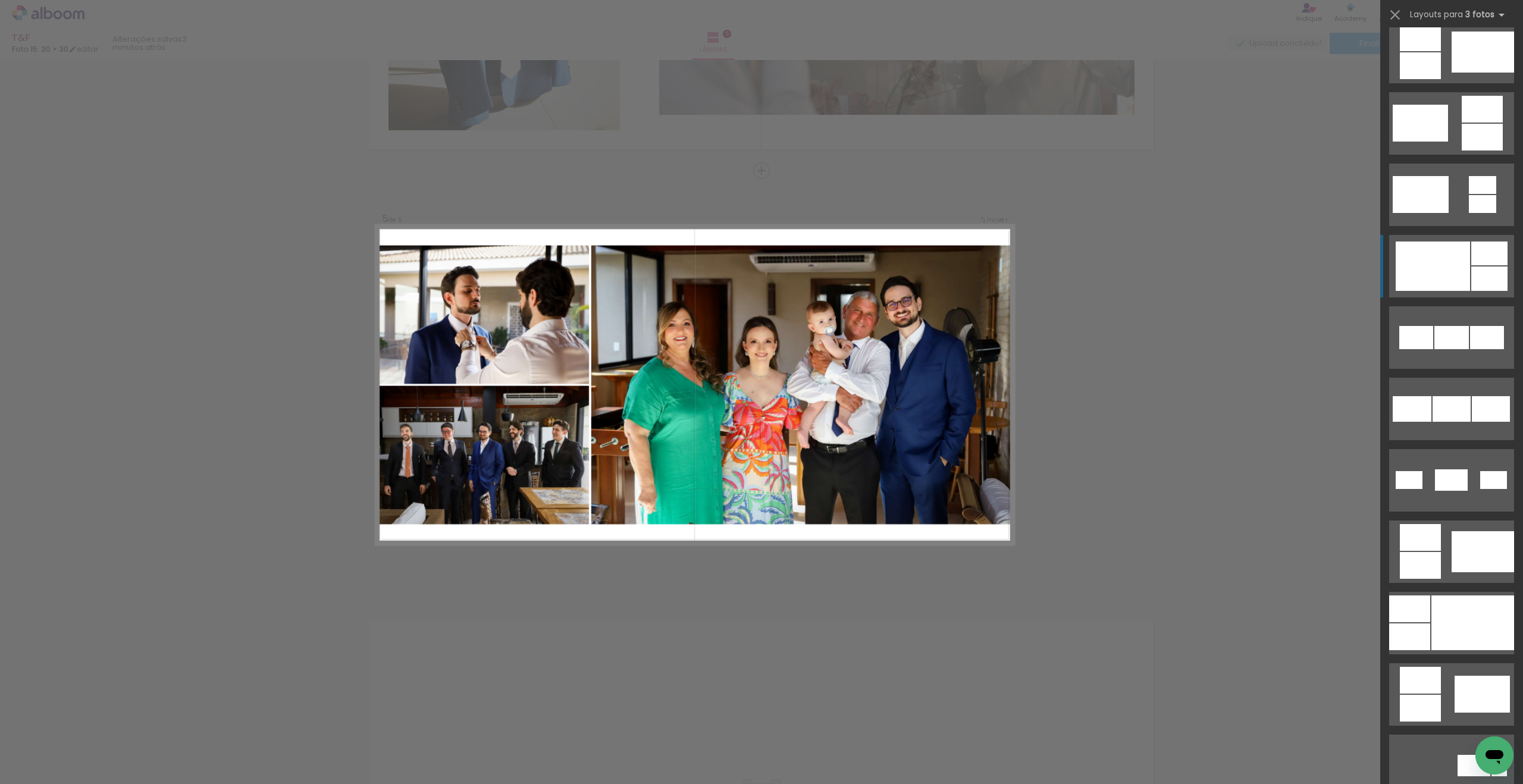
click at [1434, 626] on div at bounding box center [1473, 623] width 83 height 55
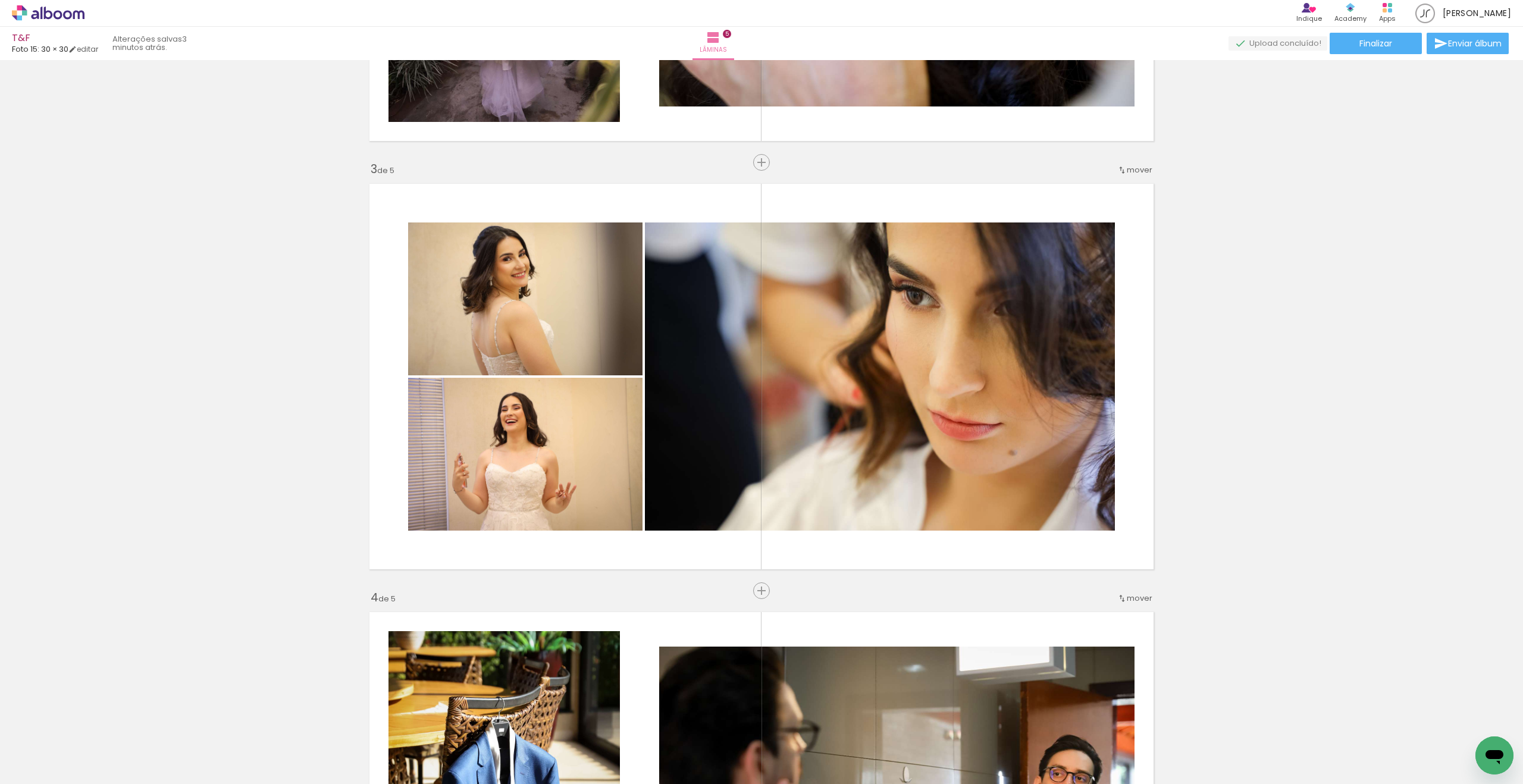
scroll to position [779, 0]
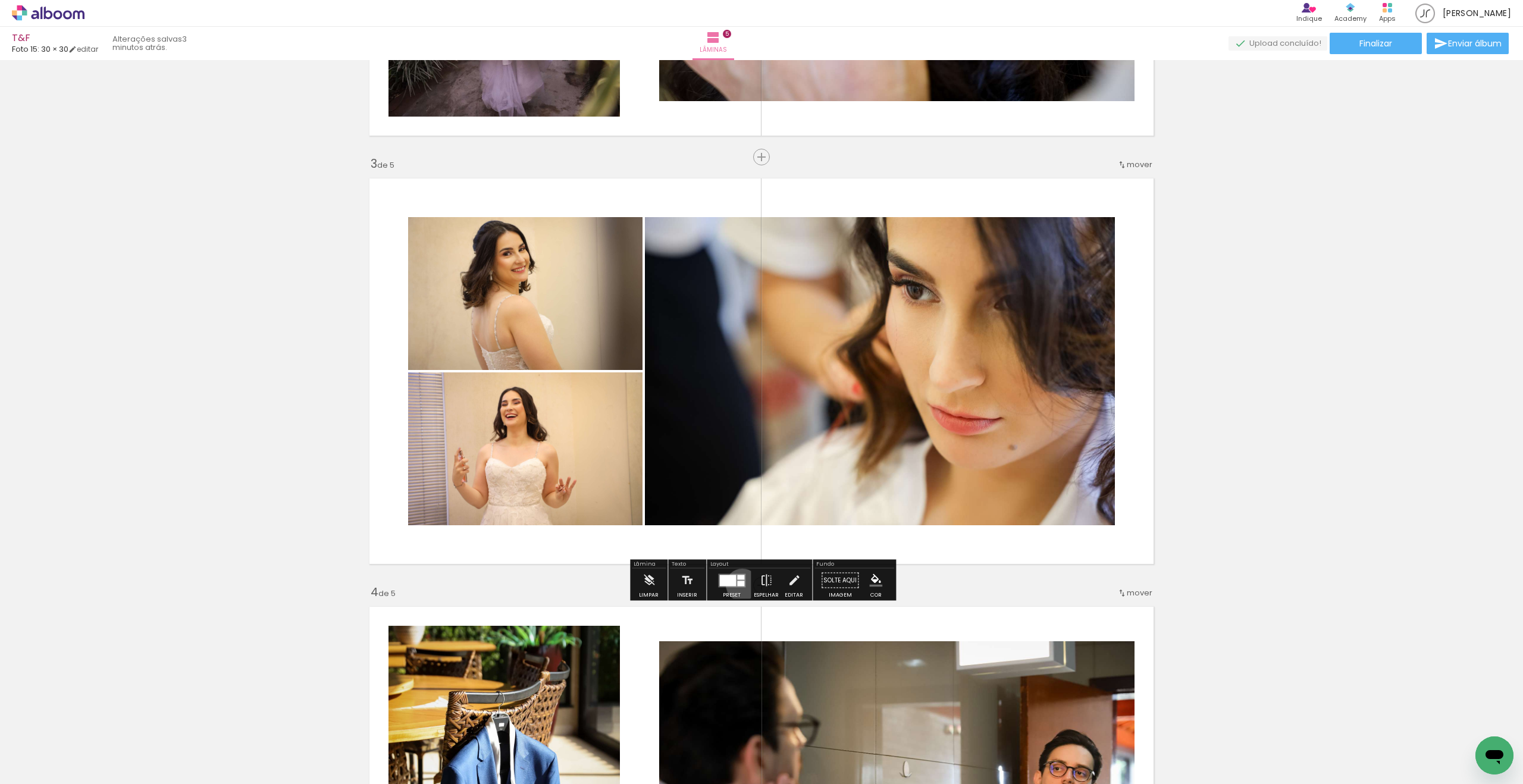
click at [739, 585] on div at bounding box center [741, 583] width 7 height 5
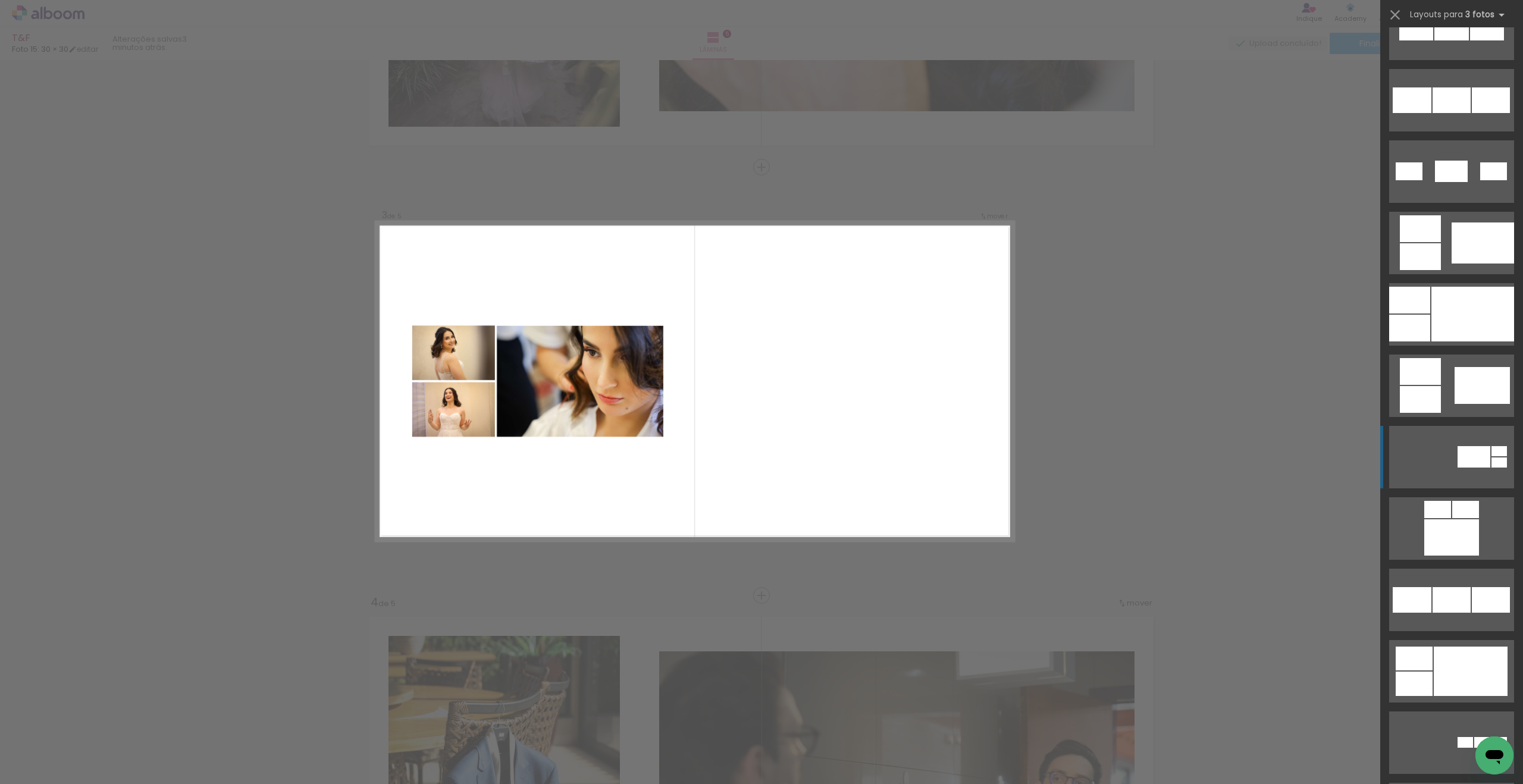
scroll to position [765, 0]
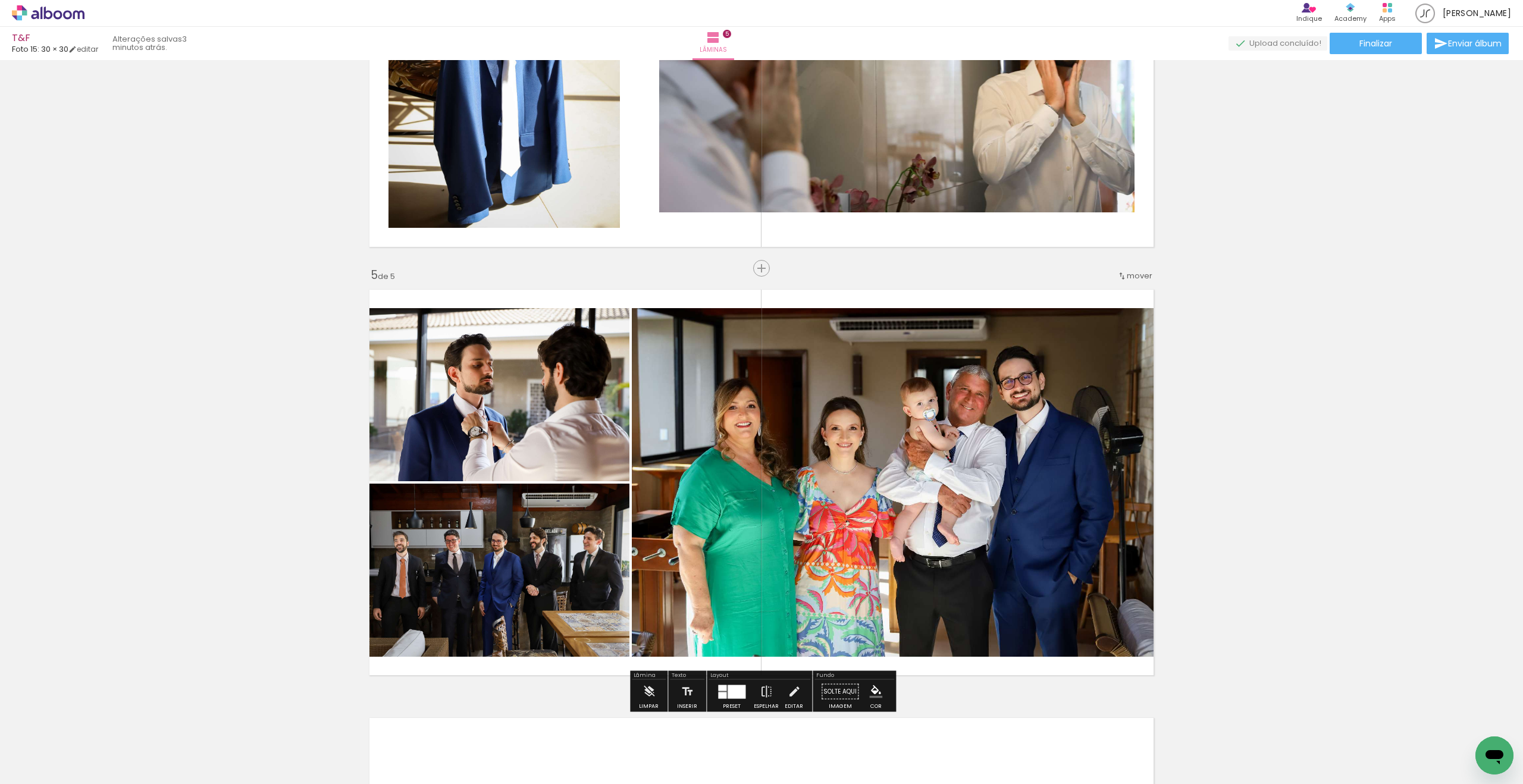
scroll to position [1529, 0]
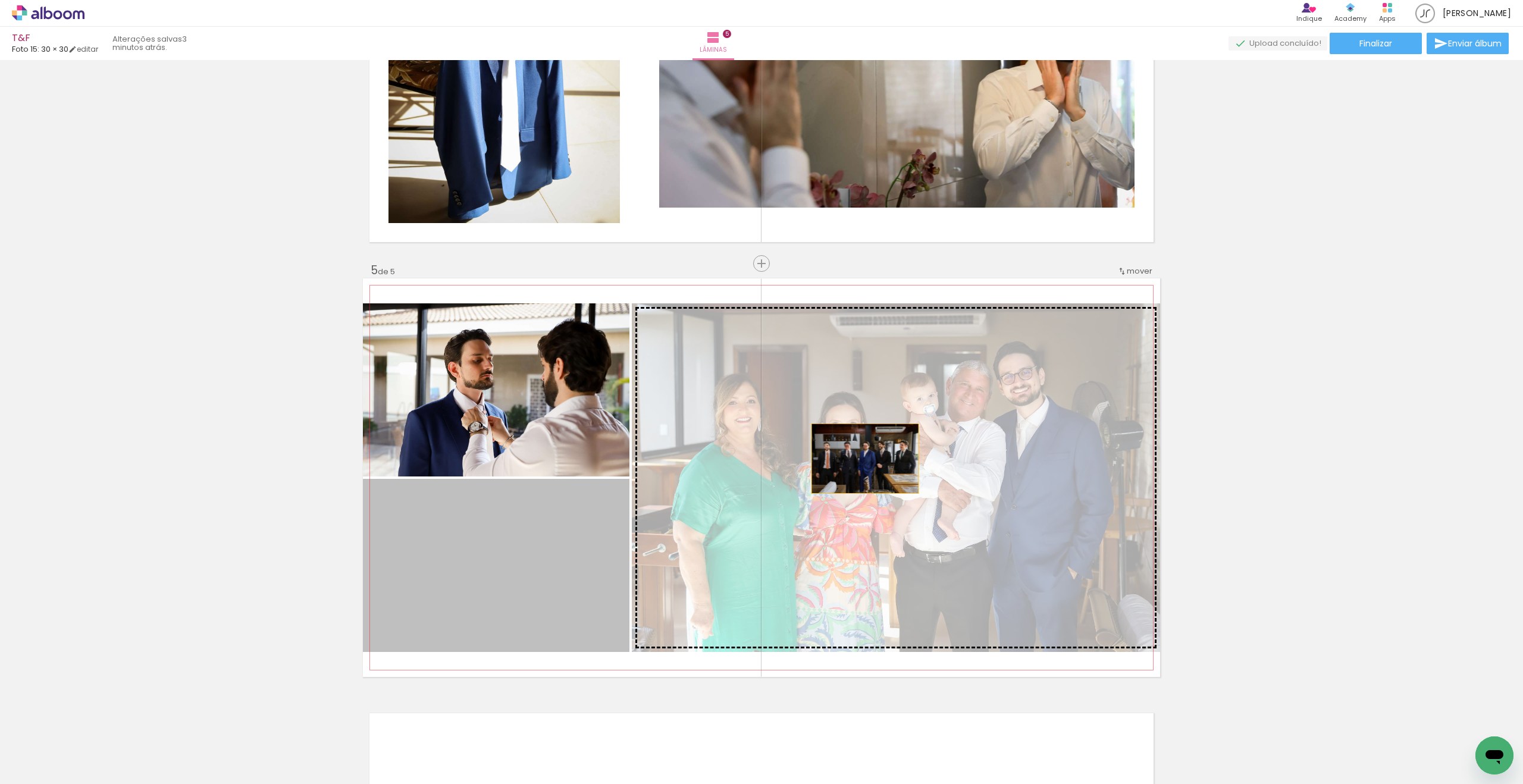
drag, startPoint x: 530, startPoint y: 553, endPoint x: 866, endPoint y: 459, distance: 348.9
click at [0, 0] on slot at bounding box center [0, 0] width 0 height 0
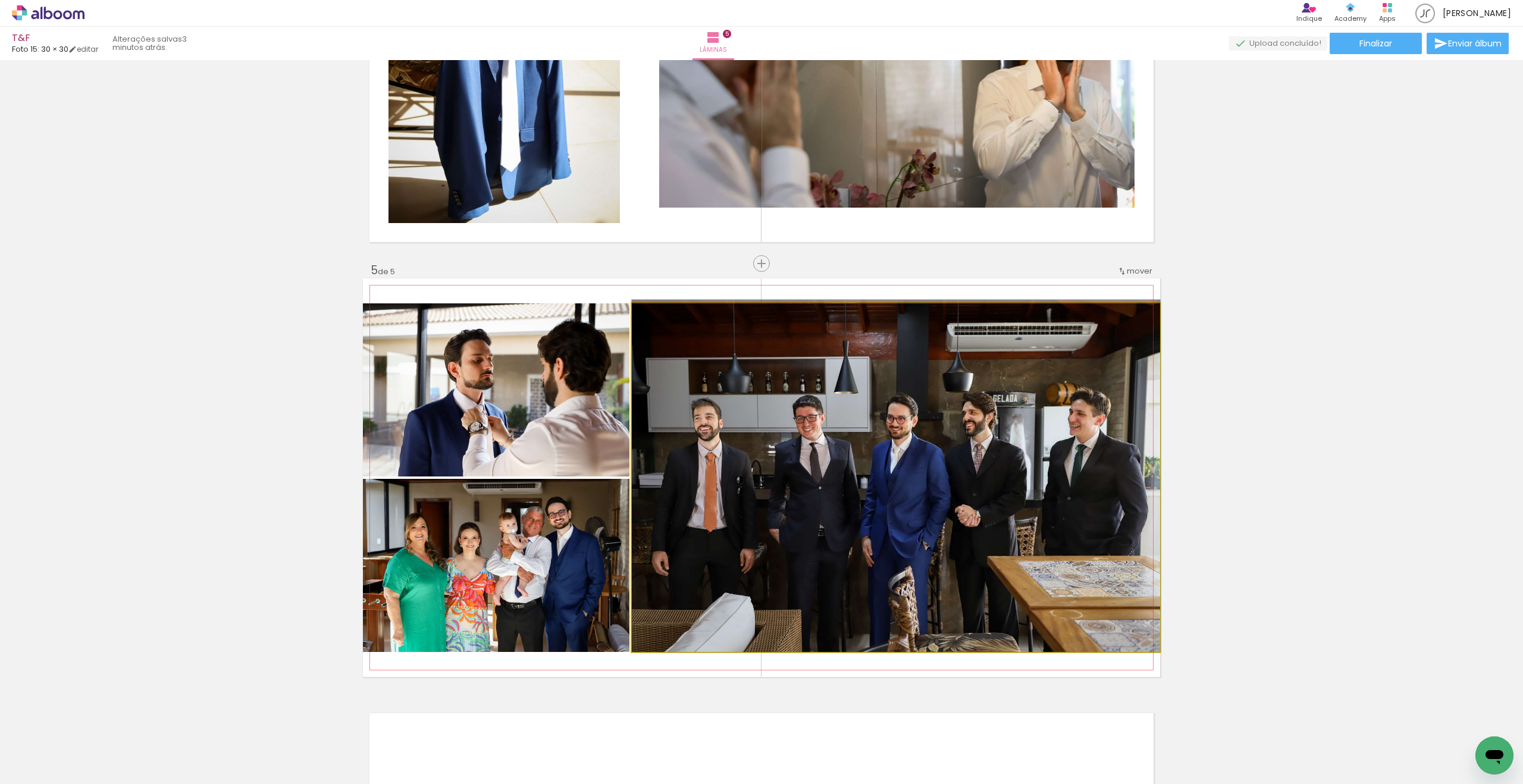
drag, startPoint x: 910, startPoint y: 492, endPoint x: 909, endPoint y: 459, distance: 33.0
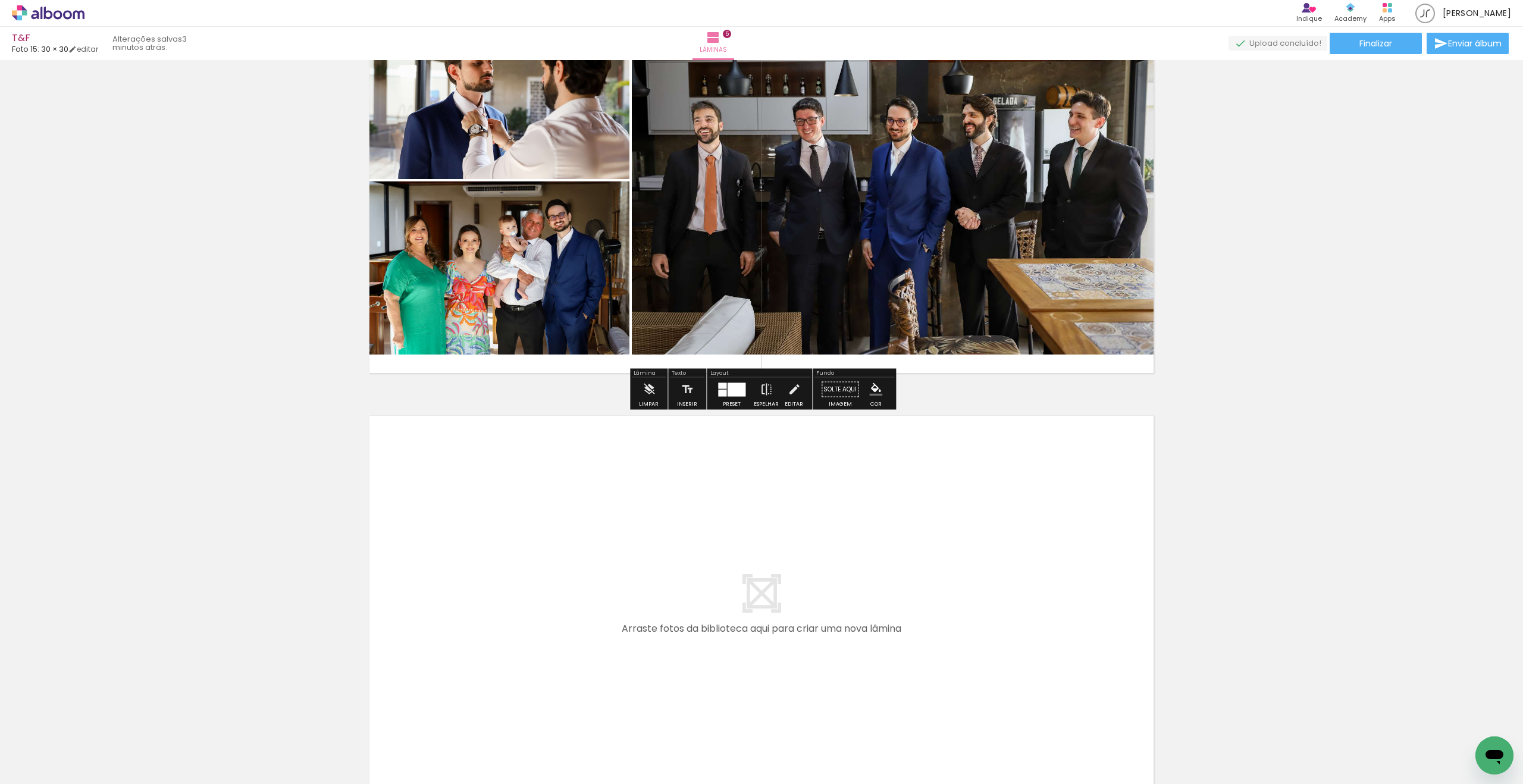
scroll to position [1966, 0]
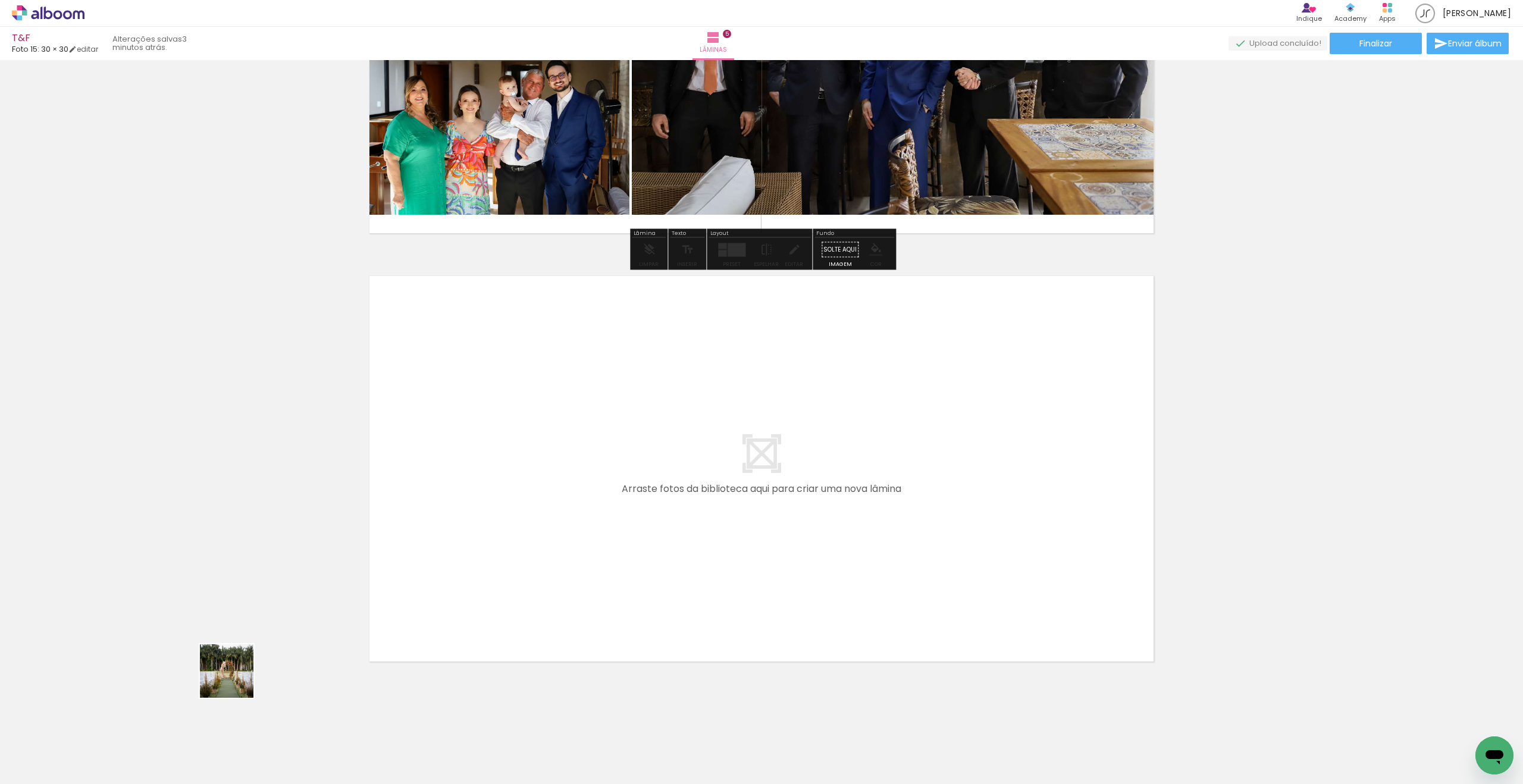
drag, startPoint x: 161, startPoint y: 724, endPoint x: 574, endPoint y: 503, distance: 468.4
click at [574, 503] on quentale-workspace at bounding box center [762, 392] width 1523 height 784
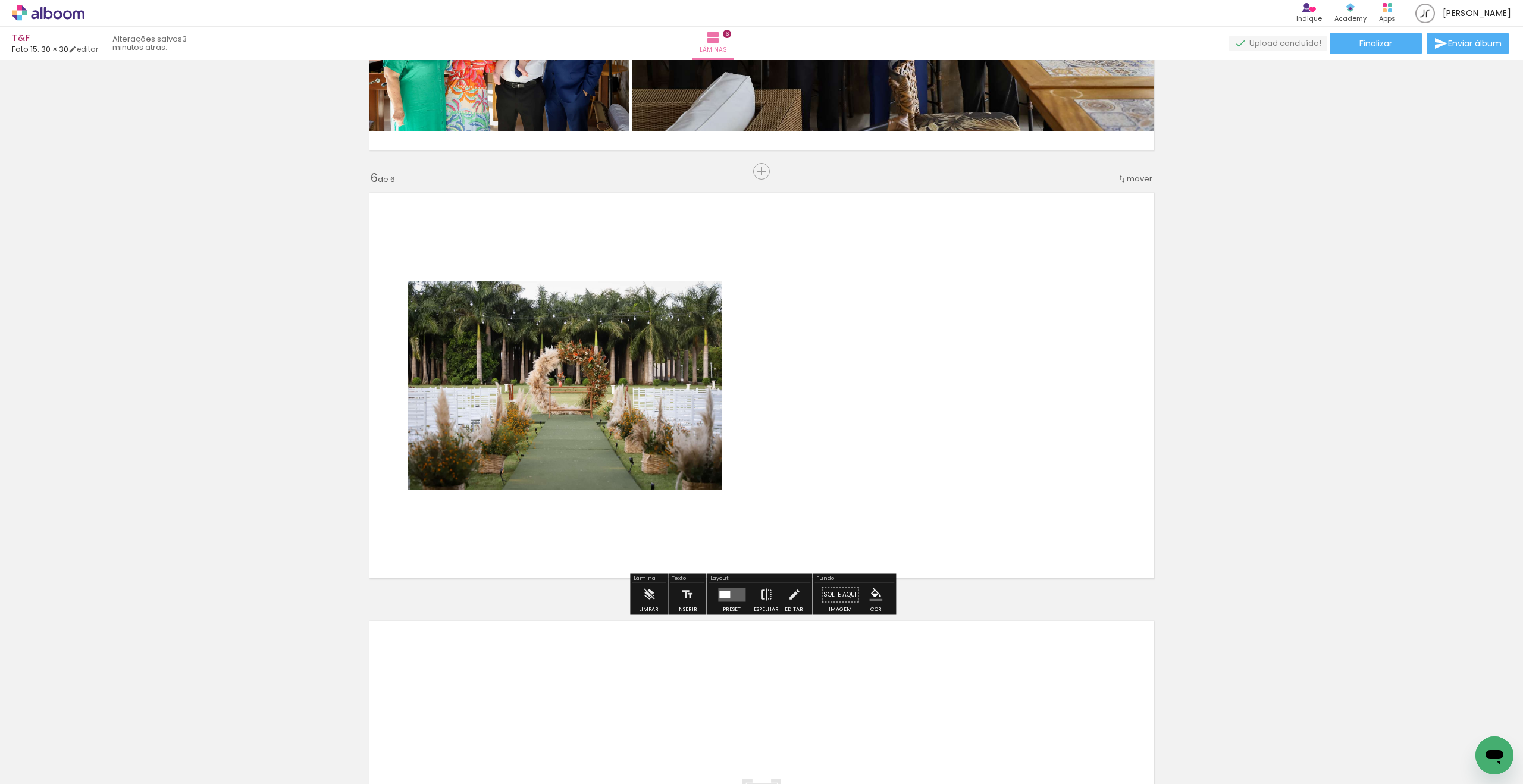
scroll to position [2050, 0]
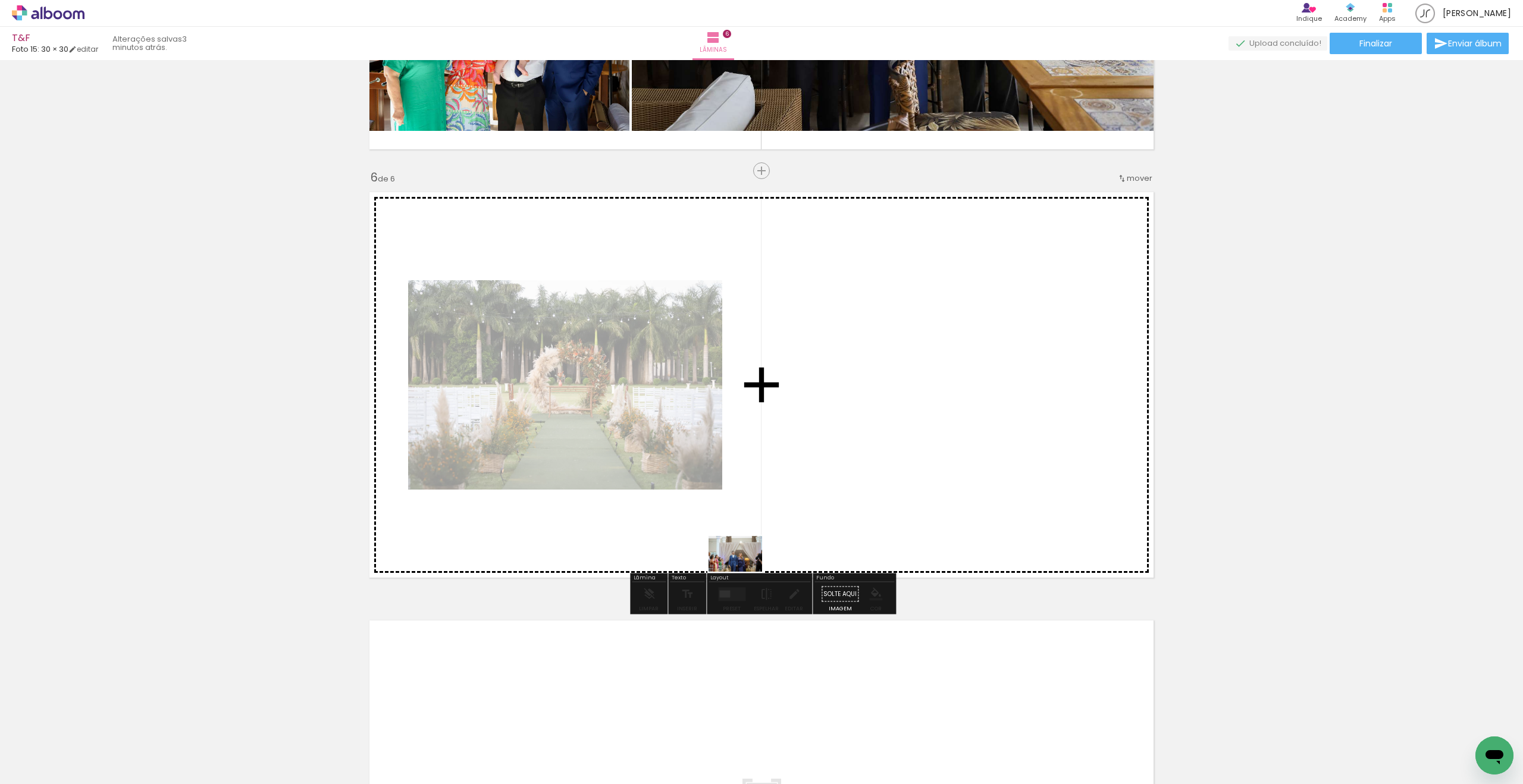
drag, startPoint x: 144, startPoint y: 730, endPoint x: 801, endPoint y: 560, distance: 678.6
click at [801, 560] on quentale-workspace at bounding box center [762, 392] width 1523 height 784
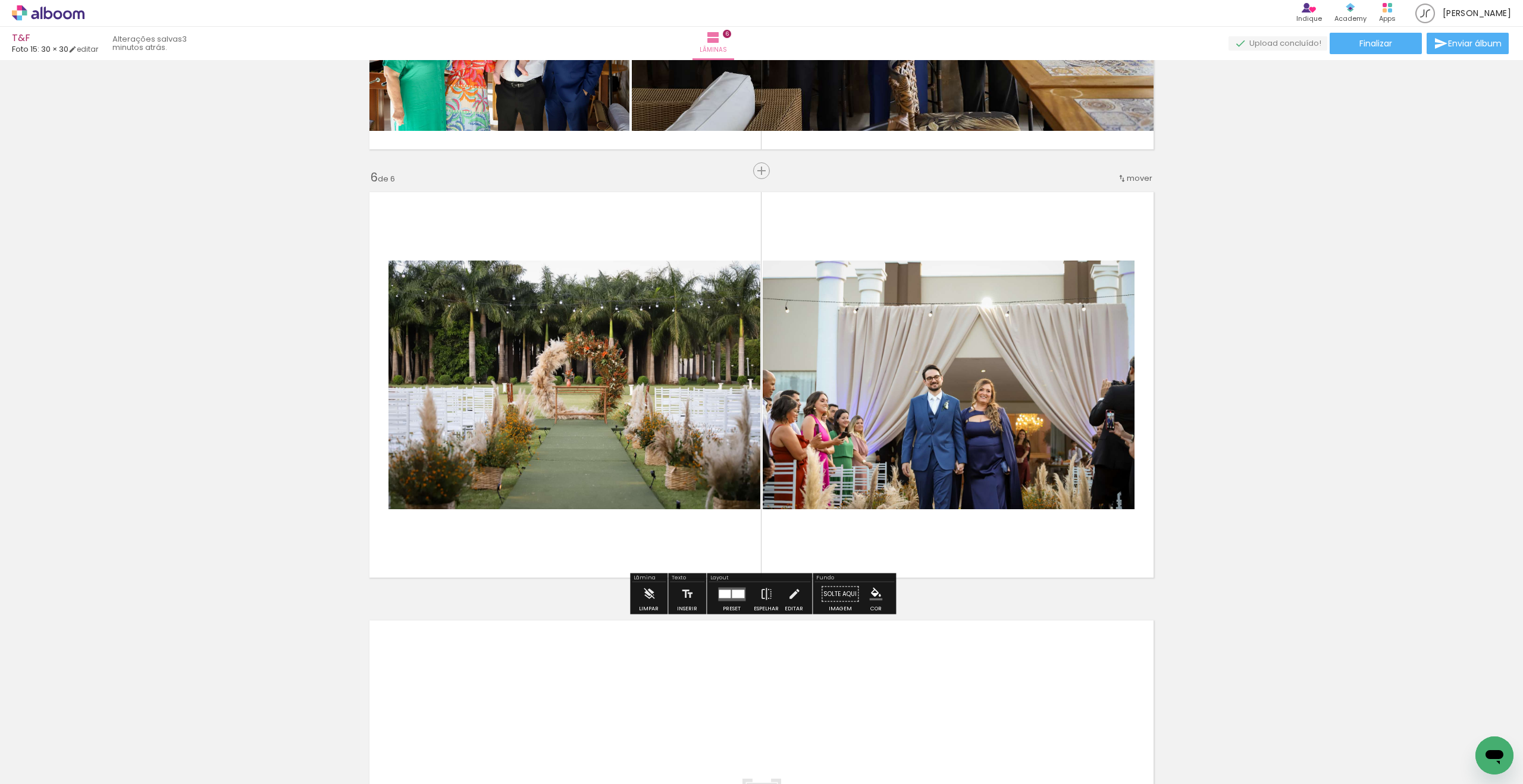
click at [726, 598] on quentale-layouter at bounding box center [732, 594] width 28 height 14
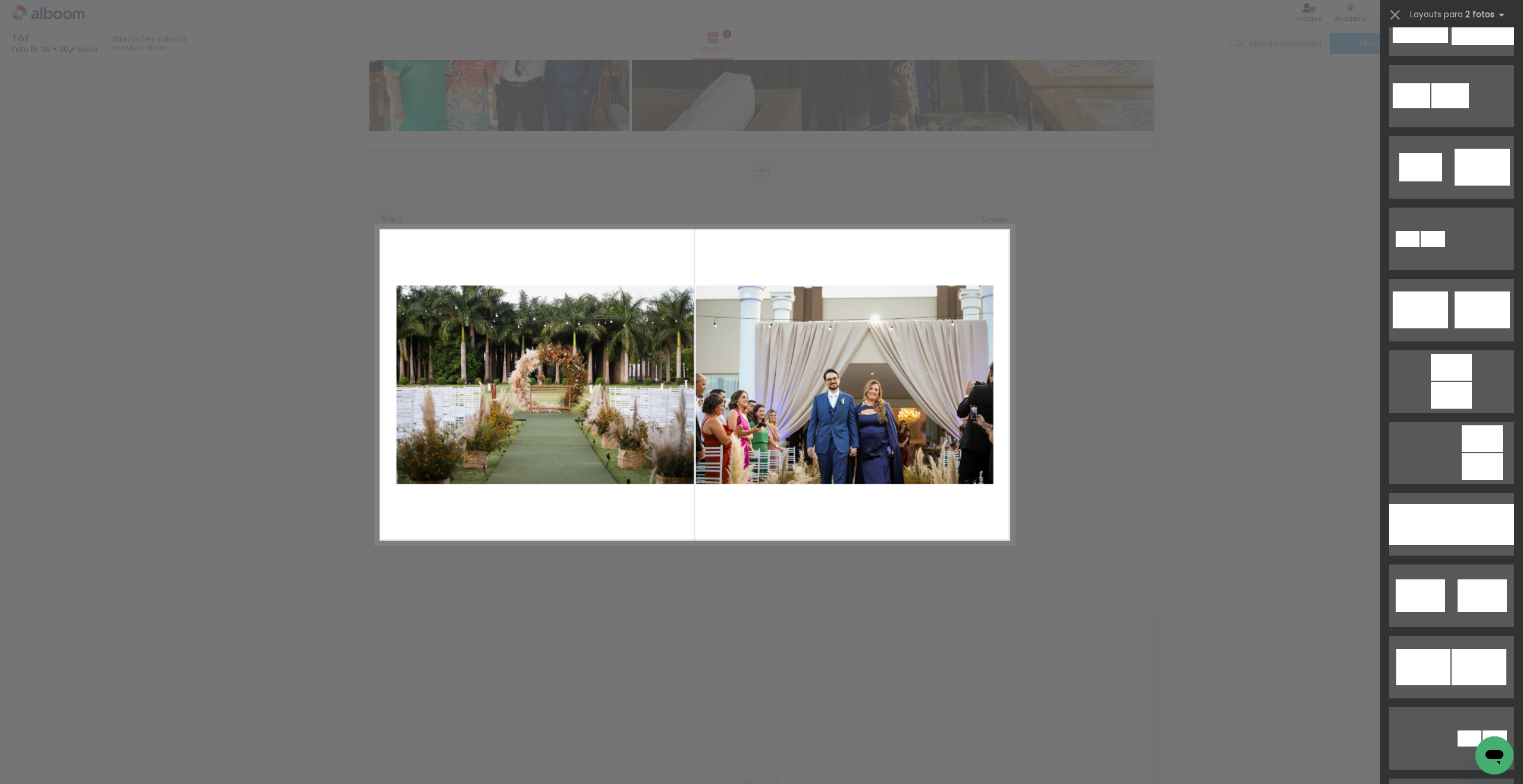
scroll to position [263, 0]
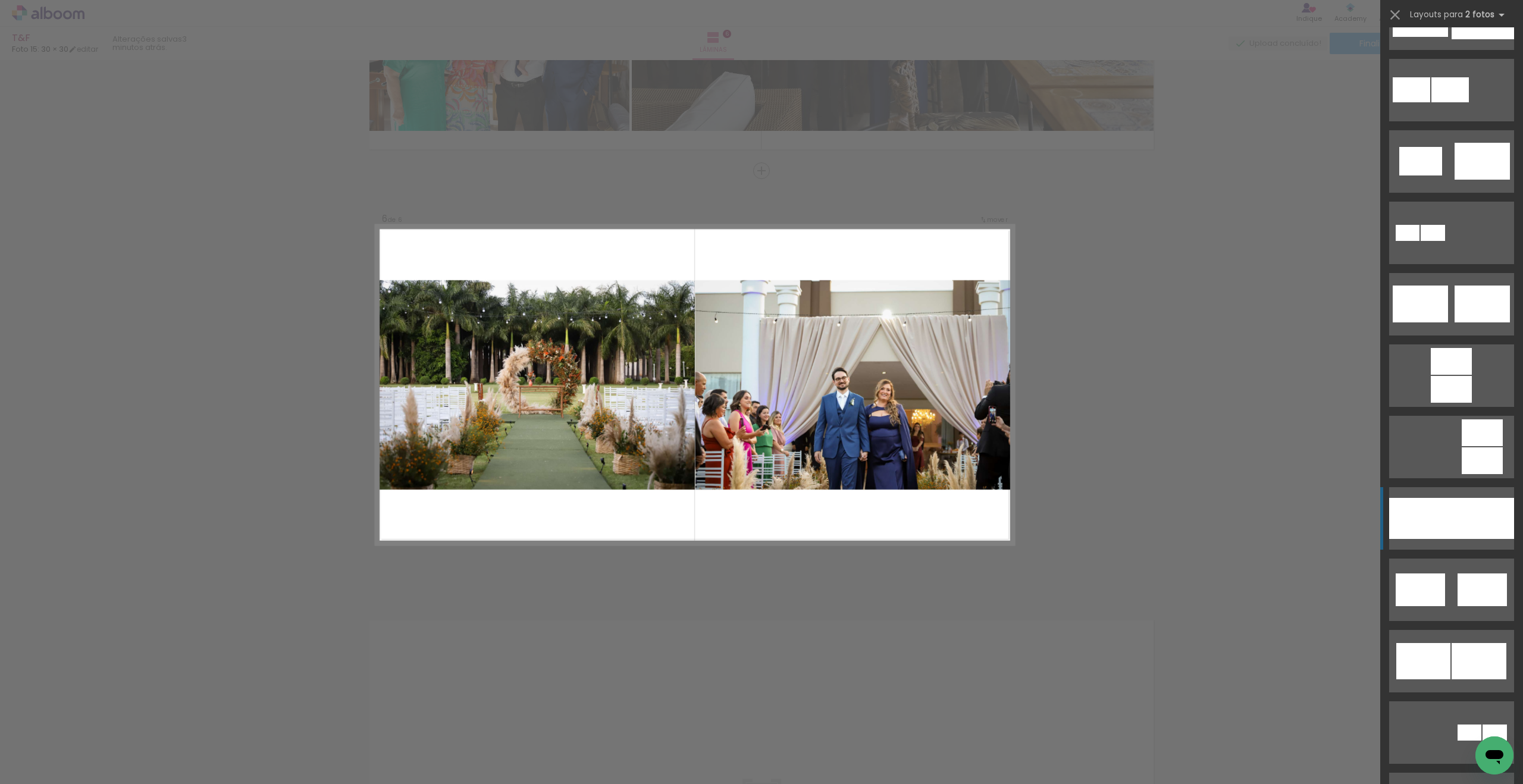
click at [1464, 39] on div at bounding box center [1483, 19] width 62 height 41
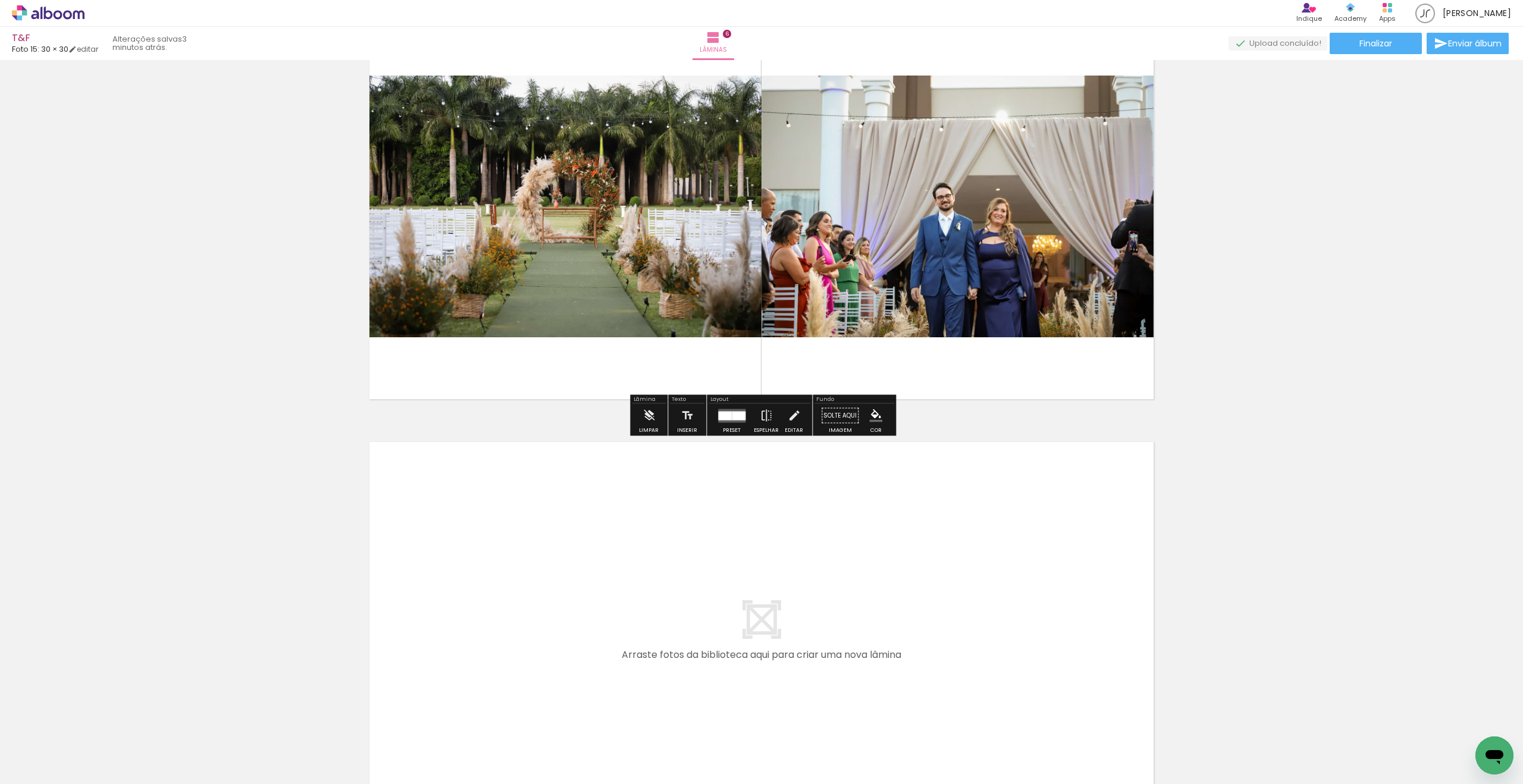
scroll to position [2394, 0]
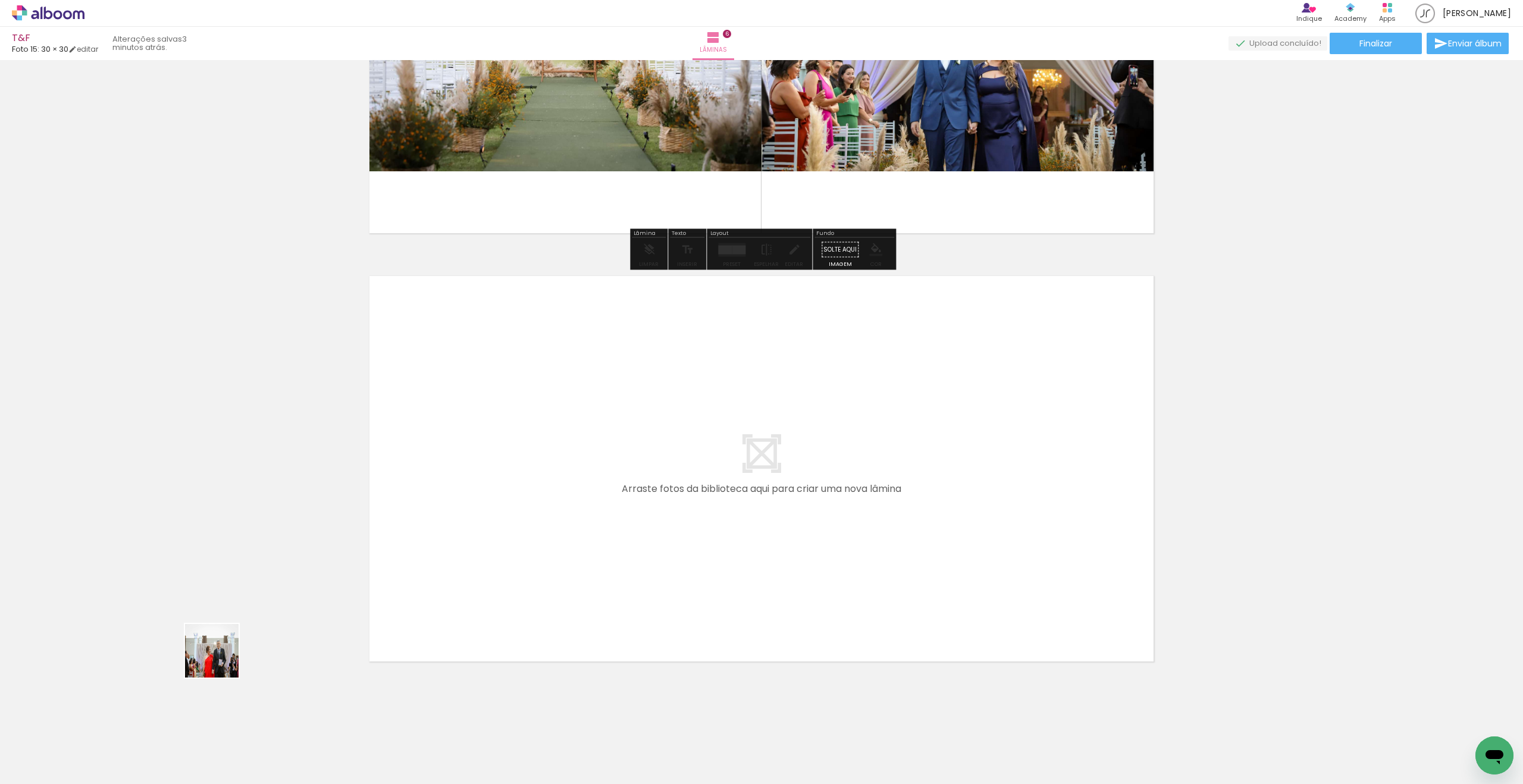
drag, startPoint x: 110, startPoint y: 731, endPoint x: 482, endPoint y: 532, distance: 421.9
click at [482, 532] on quentale-workspace at bounding box center [762, 392] width 1523 height 784
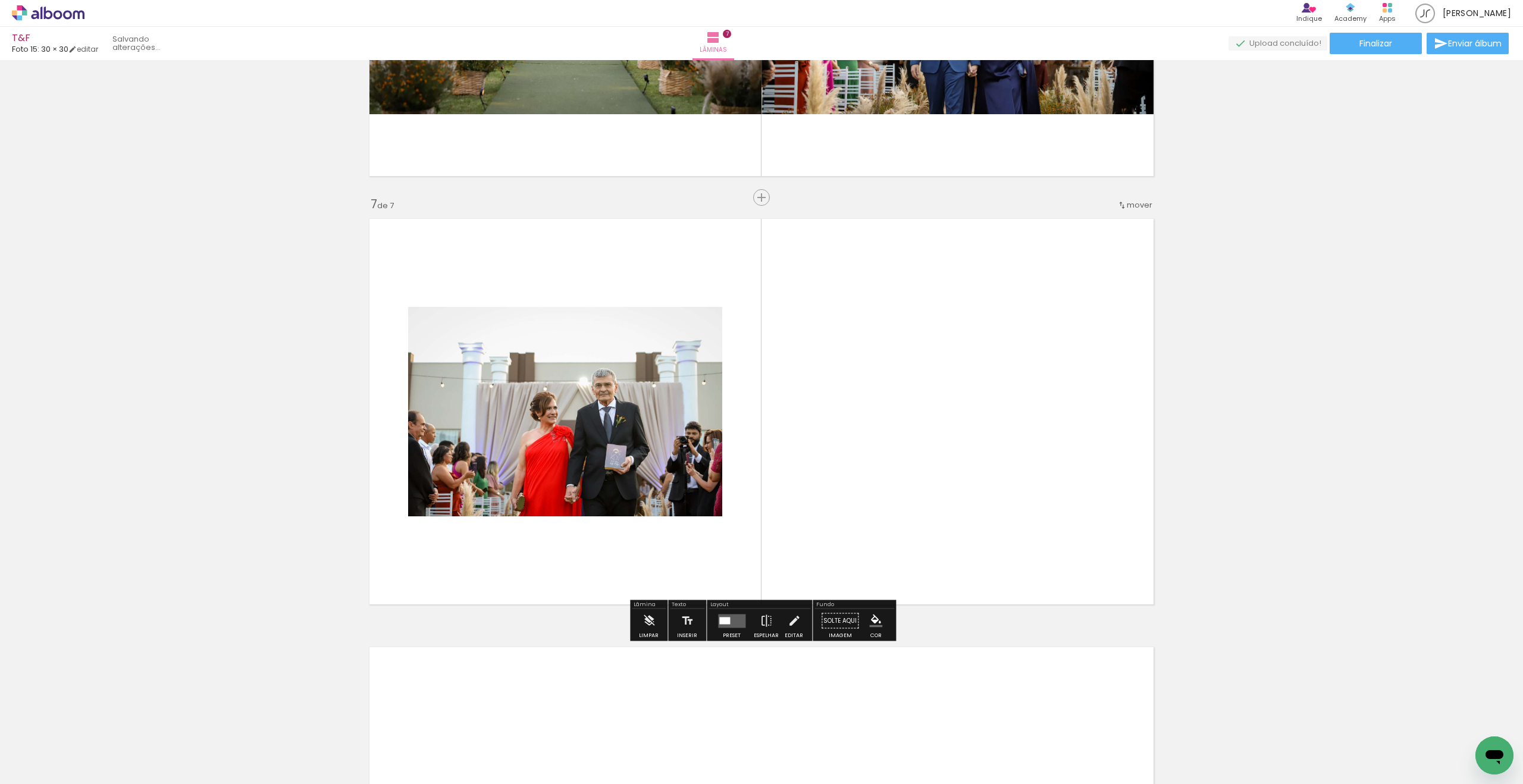
scroll to position [2479, 0]
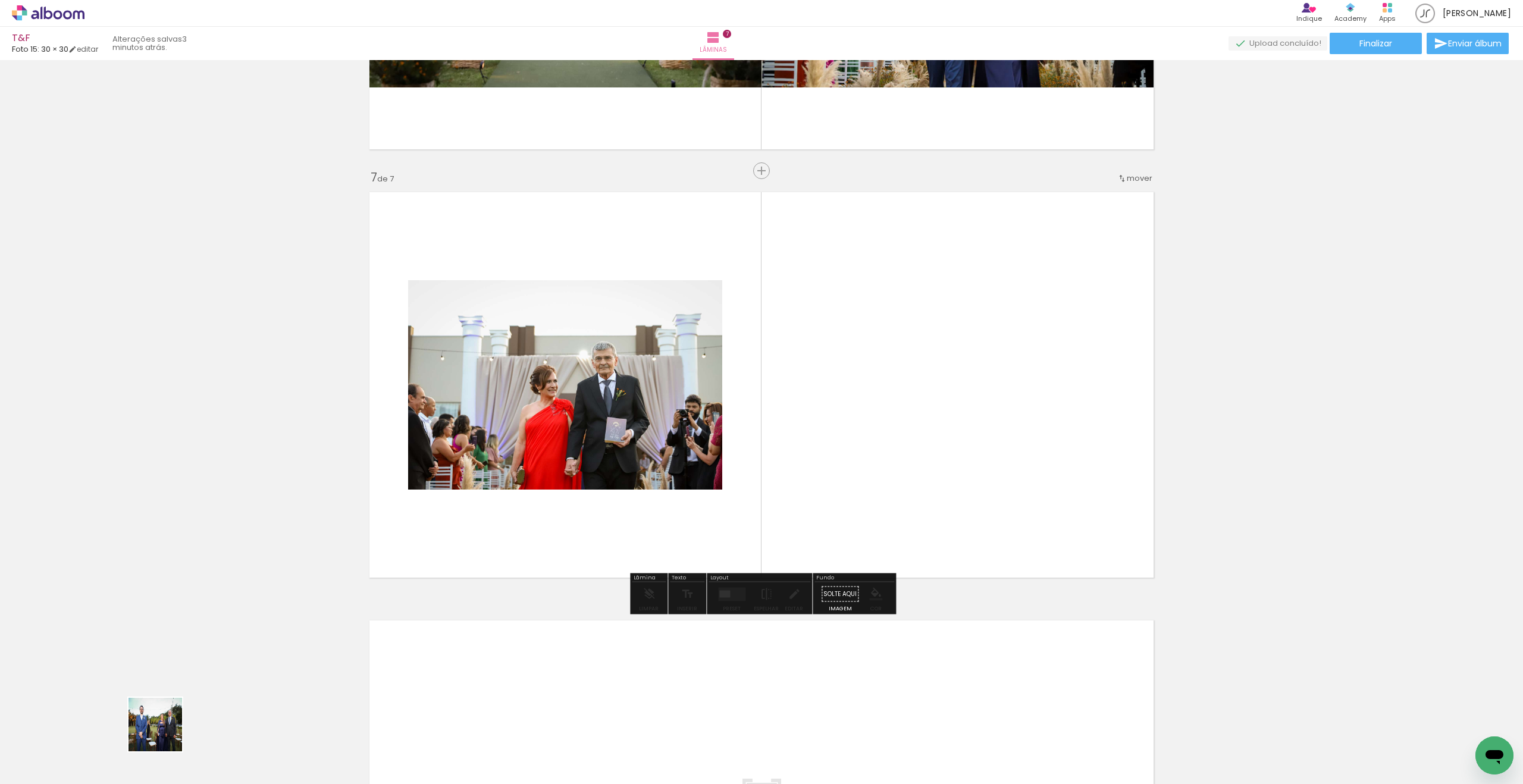
drag, startPoint x: 165, startPoint y: 733, endPoint x: 513, endPoint y: 521, distance: 407.5
click at [535, 508] on quentale-workspace at bounding box center [762, 392] width 1523 height 784
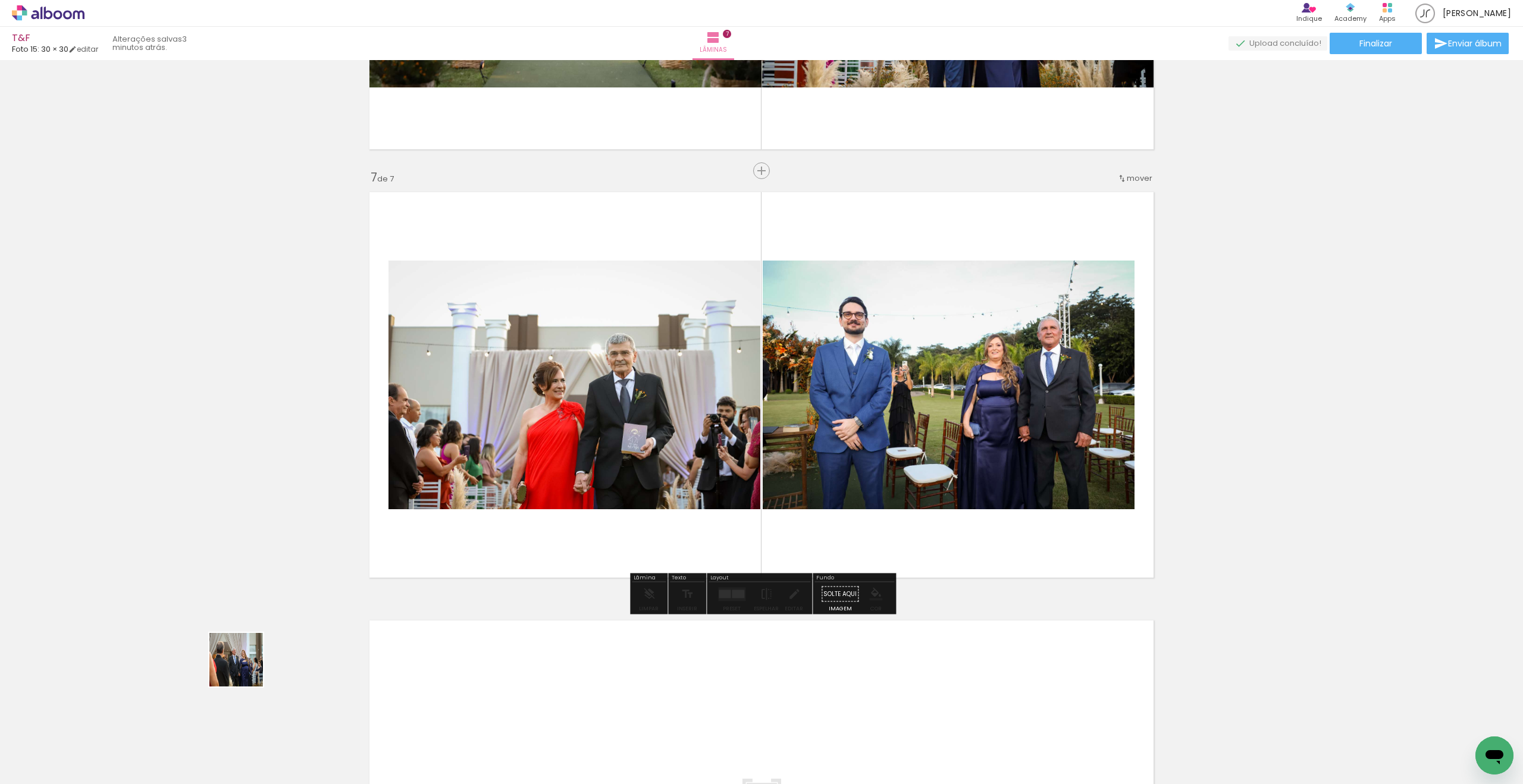
drag, startPoint x: 143, startPoint y: 728, endPoint x: 624, endPoint y: 481, distance: 540.7
click at [649, 474] on quentale-workspace at bounding box center [762, 392] width 1523 height 784
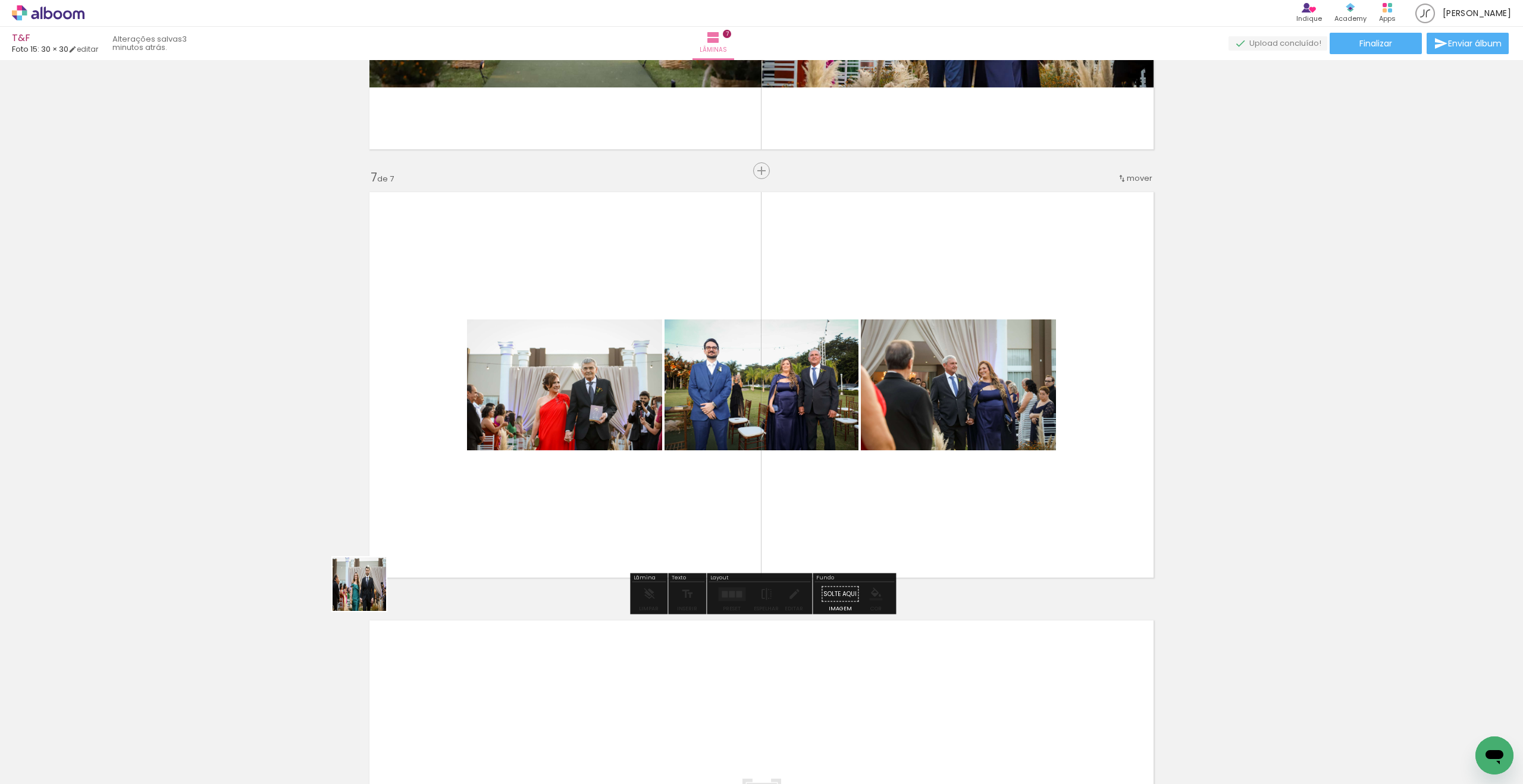
drag, startPoint x: 199, startPoint y: 688, endPoint x: 646, endPoint y: 424, distance: 519.1
click at [648, 423] on quentale-workspace at bounding box center [762, 392] width 1523 height 784
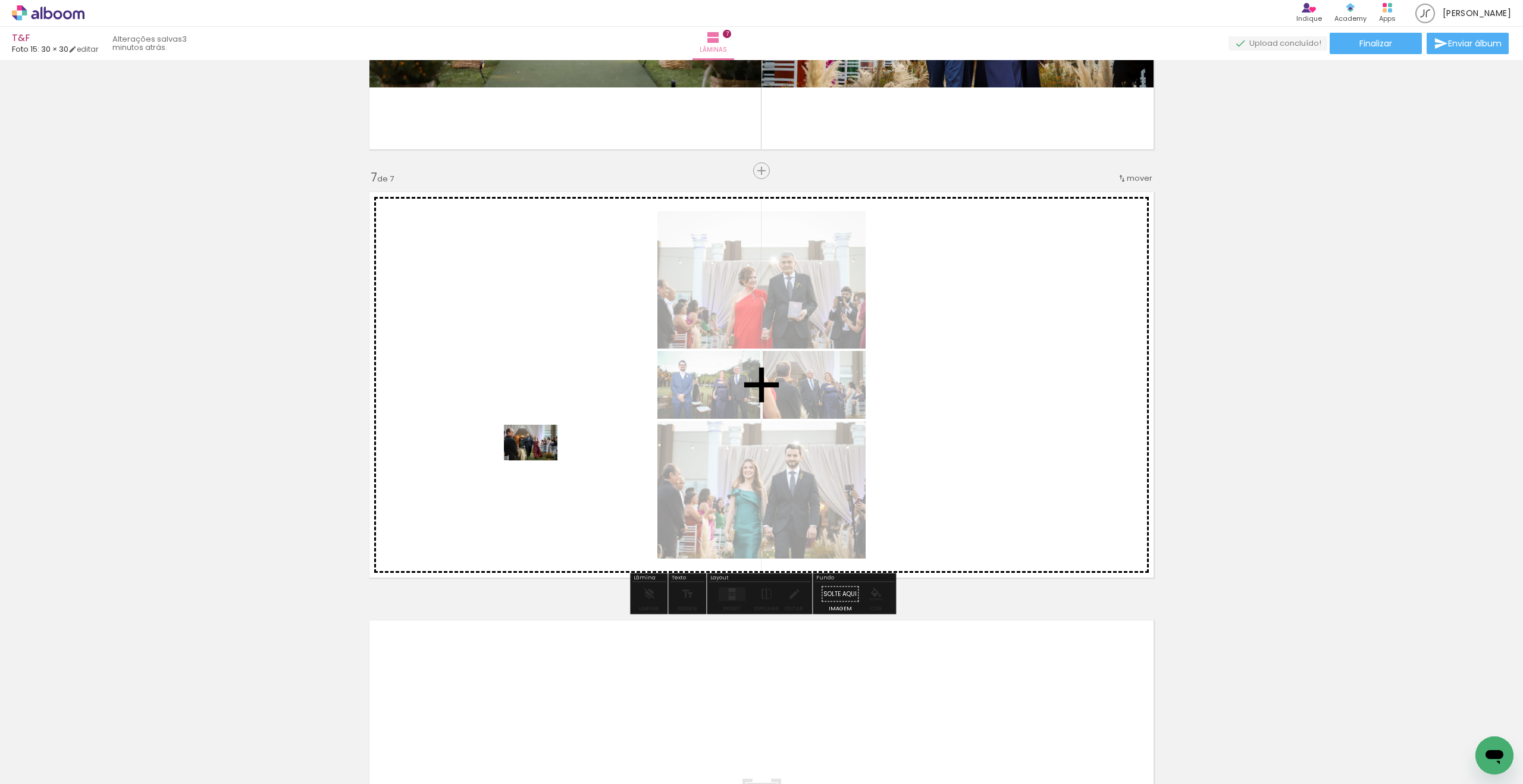
drag, startPoint x: 129, startPoint y: 731, endPoint x: 540, endPoint y: 460, distance: 492.3
click at [540, 460] on quentale-workspace at bounding box center [762, 392] width 1523 height 784
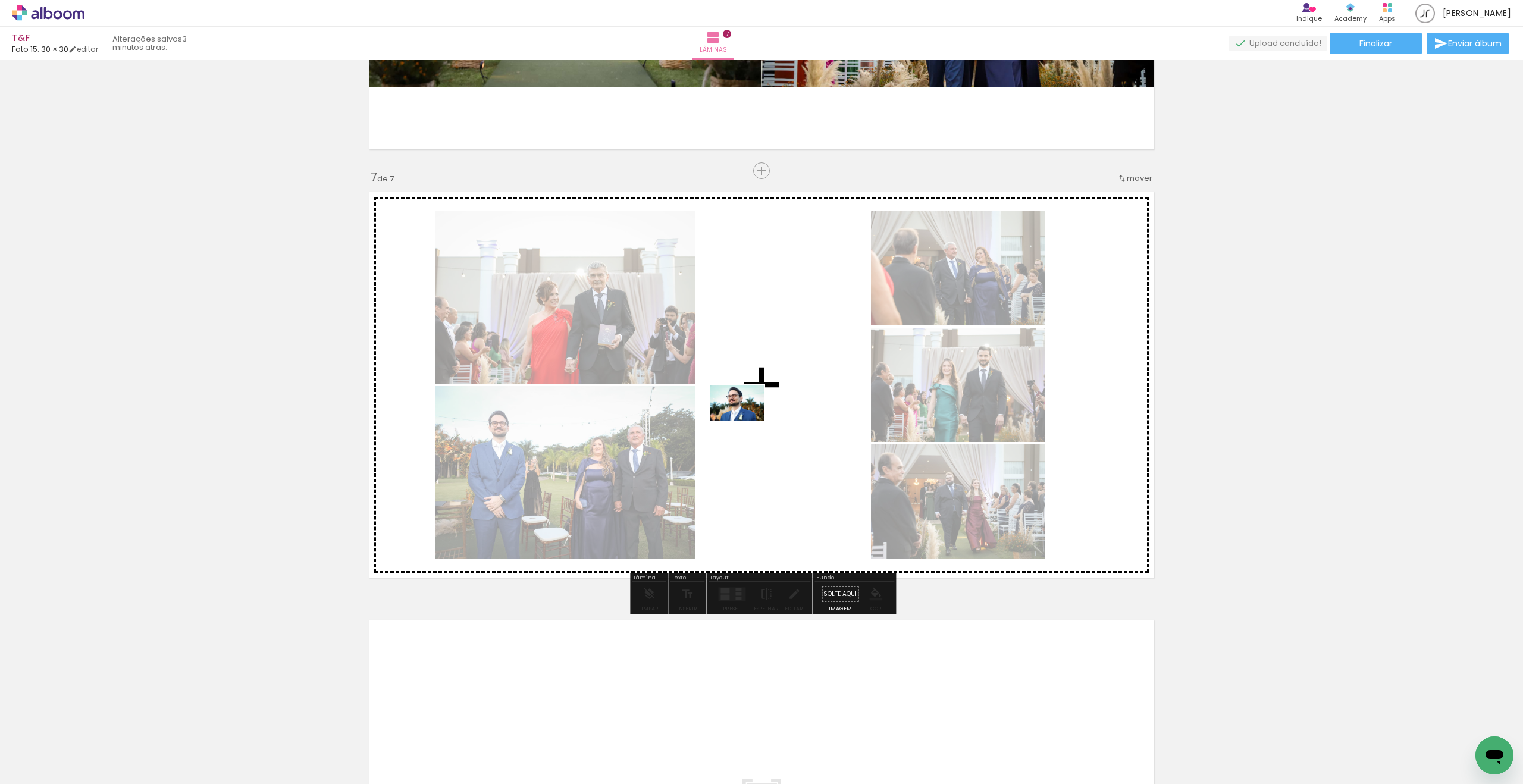
drag, startPoint x: 103, startPoint y: 743, endPoint x: 746, endPoint y: 421, distance: 719.1
click at [746, 421] on quentale-workspace at bounding box center [762, 392] width 1523 height 784
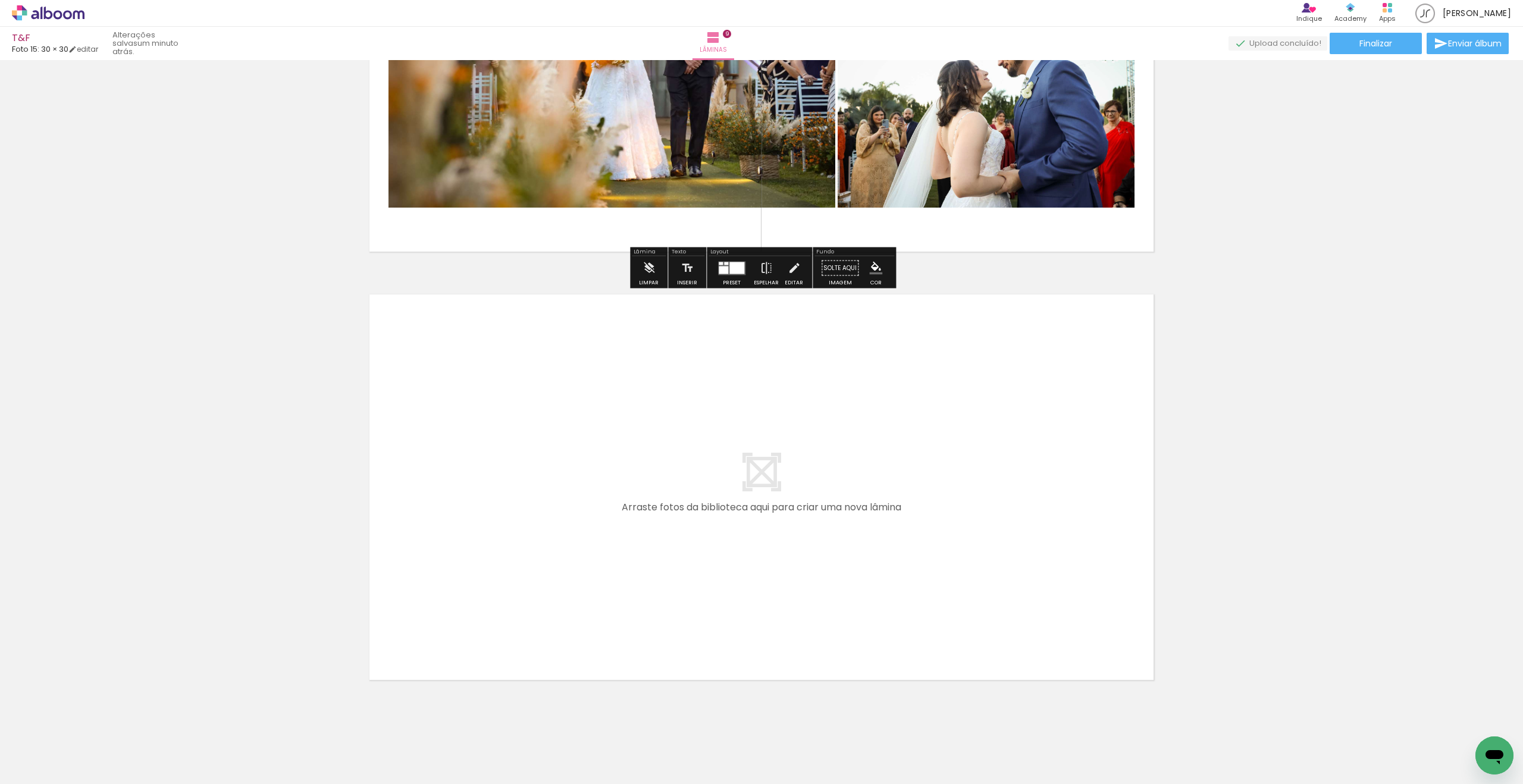
scroll to position [3680, 0]
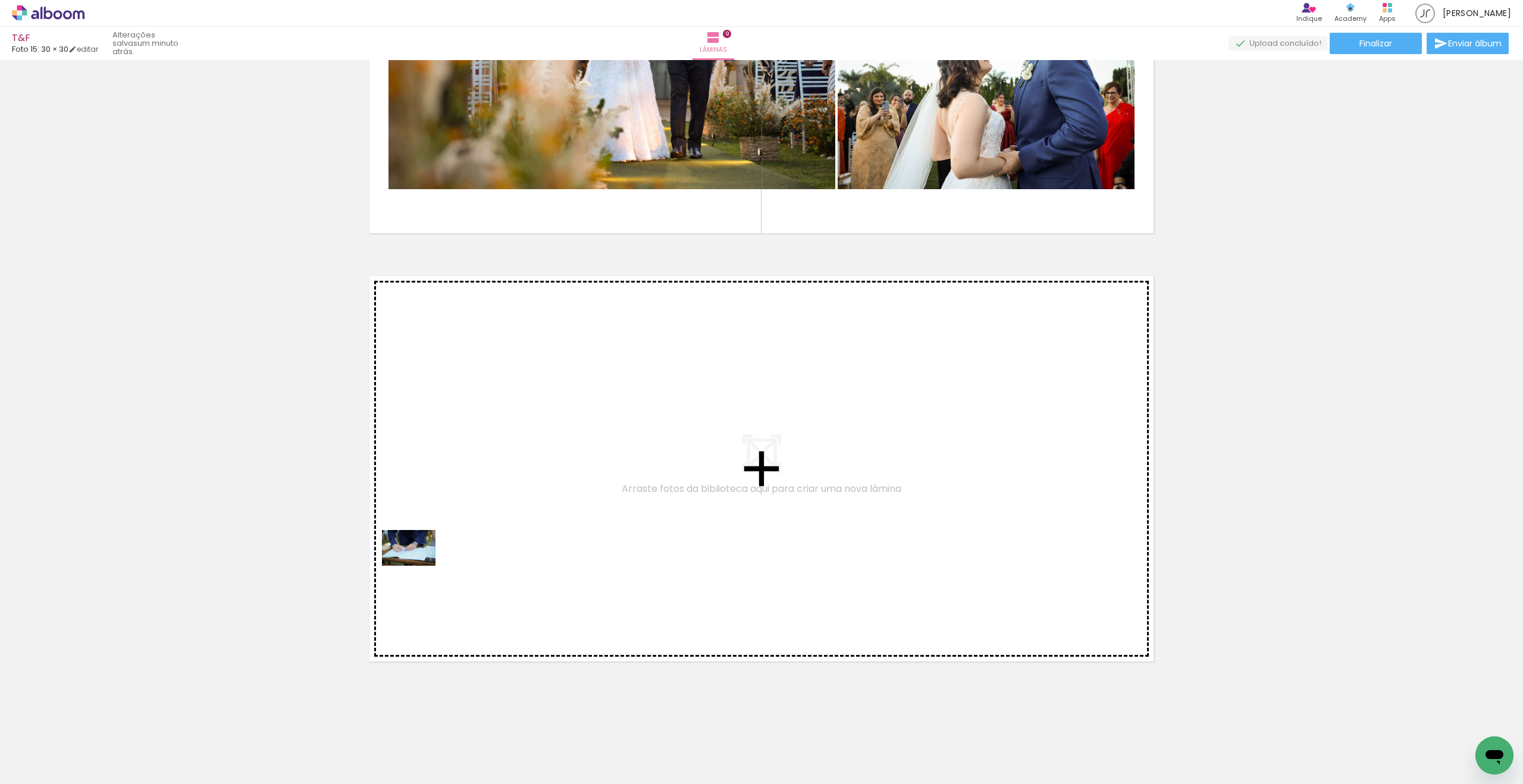
drag, startPoint x: 179, startPoint y: 705, endPoint x: 418, endPoint y: 566, distance: 276.5
click at [418, 566] on quentale-workspace at bounding box center [762, 392] width 1523 height 784
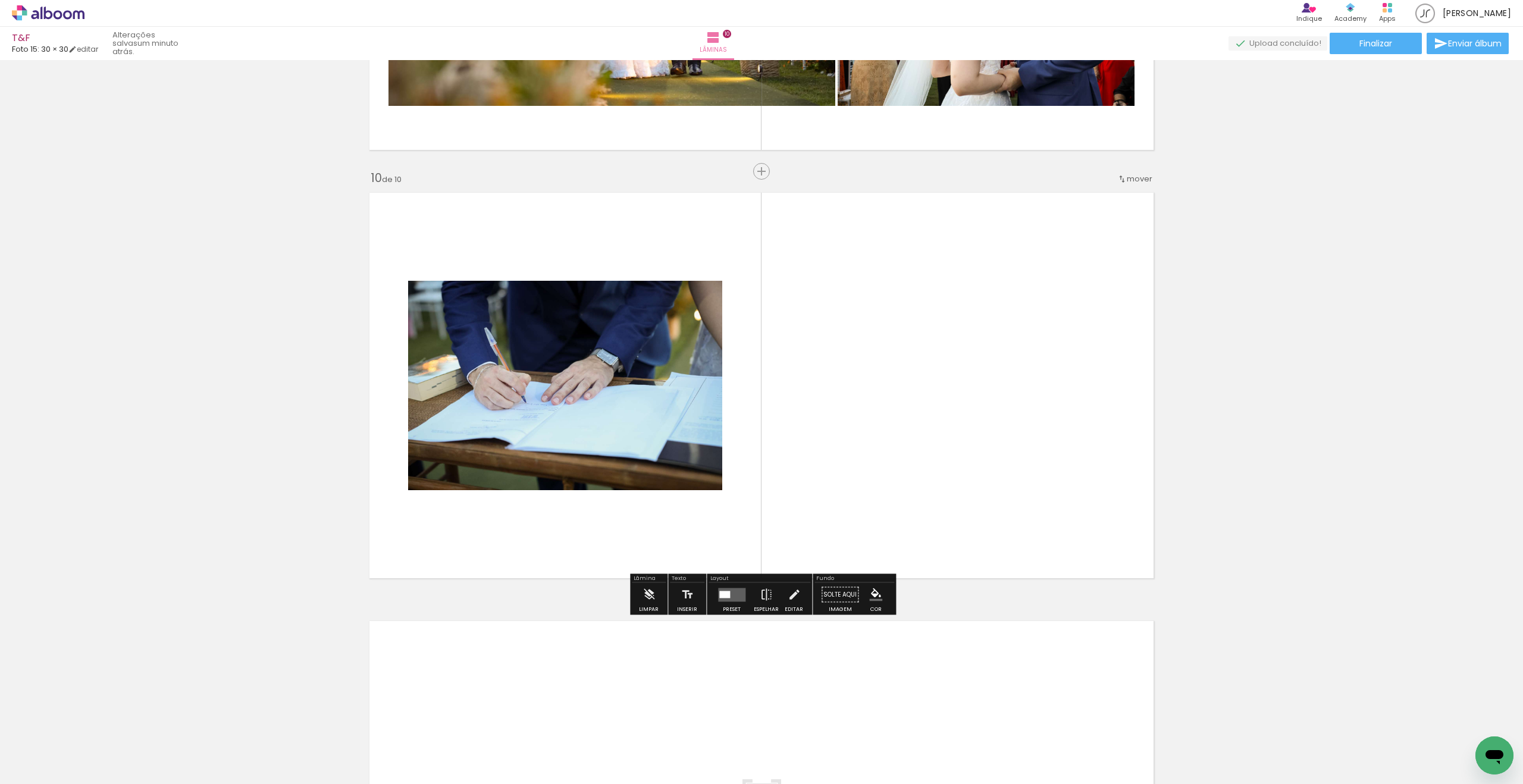
scroll to position [3763, 0]
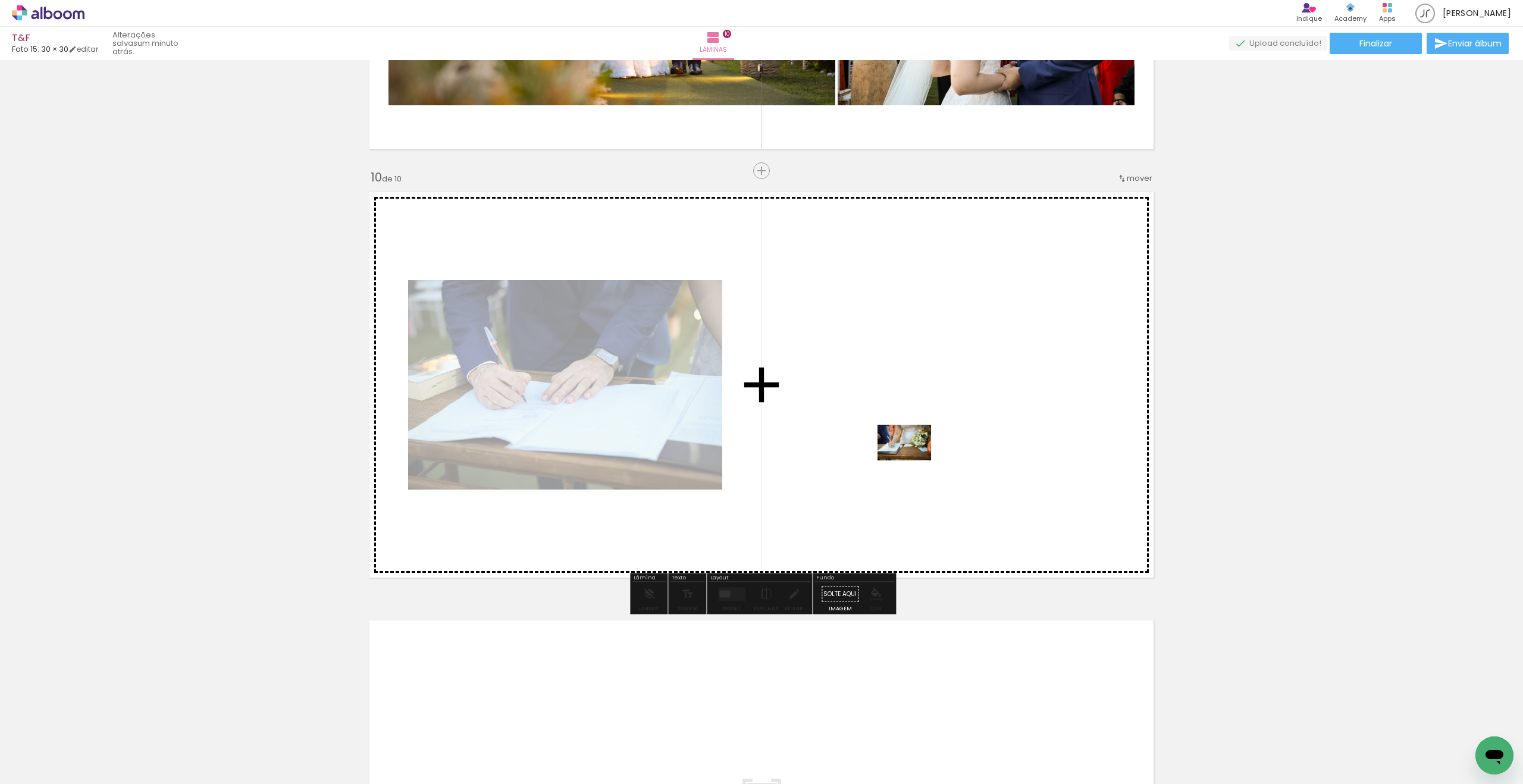
drag, startPoint x: 129, startPoint y: 739, endPoint x: 925, endPoint y: 458, distance: 844.1
click at [925, 458] on quentale-workspace at bounding box center [762, 392] width 1523 height 784
